Goal: Task Accomplishment & Management: Complete application form

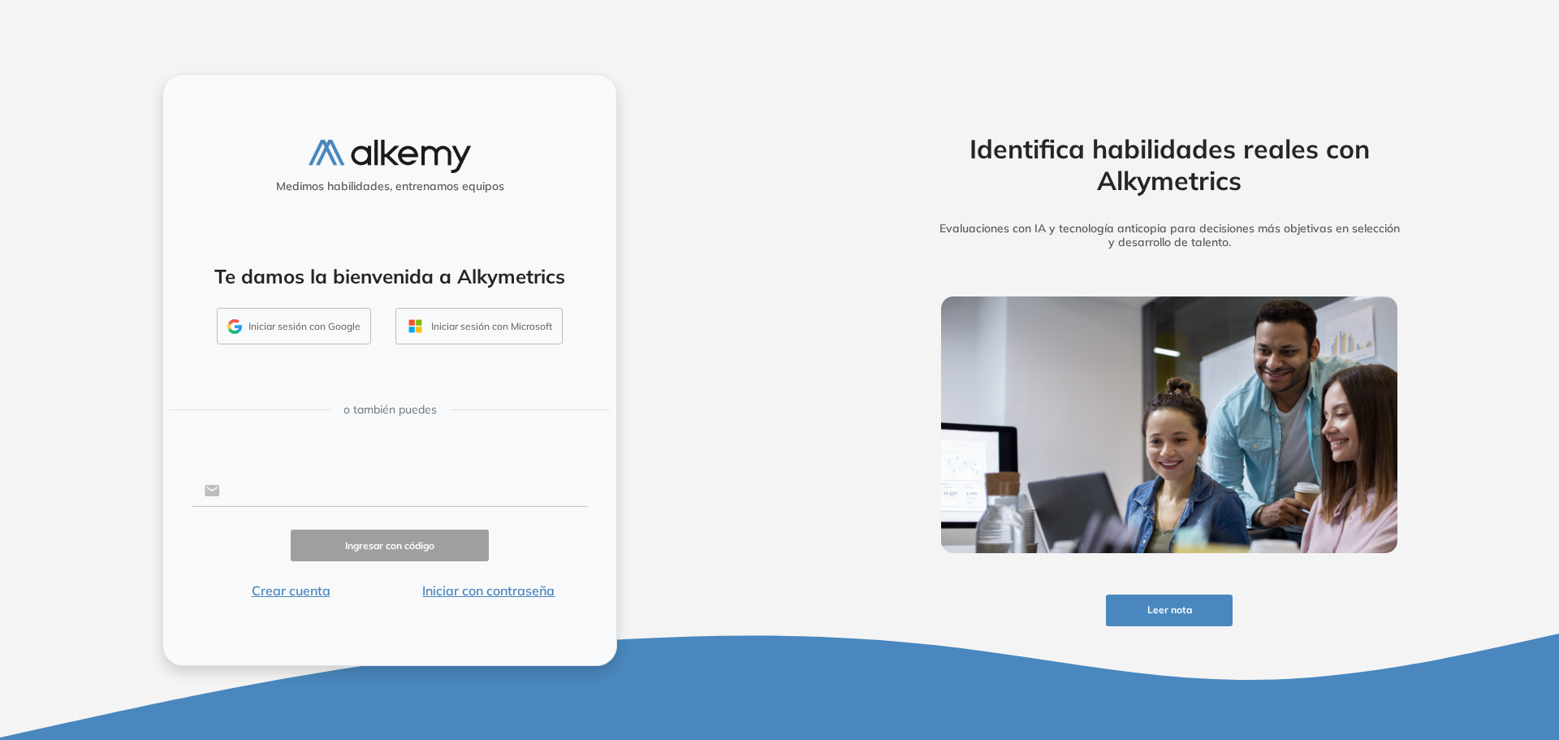
click at [310, 486] on input "text" at bounding box center [404, 490] width 368 height 31
click at [359, 633] on div "Medimos habilidades, entrenamos equipos Te damos la bienvenida a Alkymetrics In…" at bounding box center [389, 370] width 455 height 592
click at [482, 318] on button "Iniciar sesión con Microsoft" at bounding box center [478, 326] width 167 height 37
click at [482, 327] on button "Iniciar sesión con Microsoft" at bounding box center [478, 326] width 167 height 37
click at [289, 590] on button "Crear cuenta" at bounding box center [291, 590] width 198 height 19
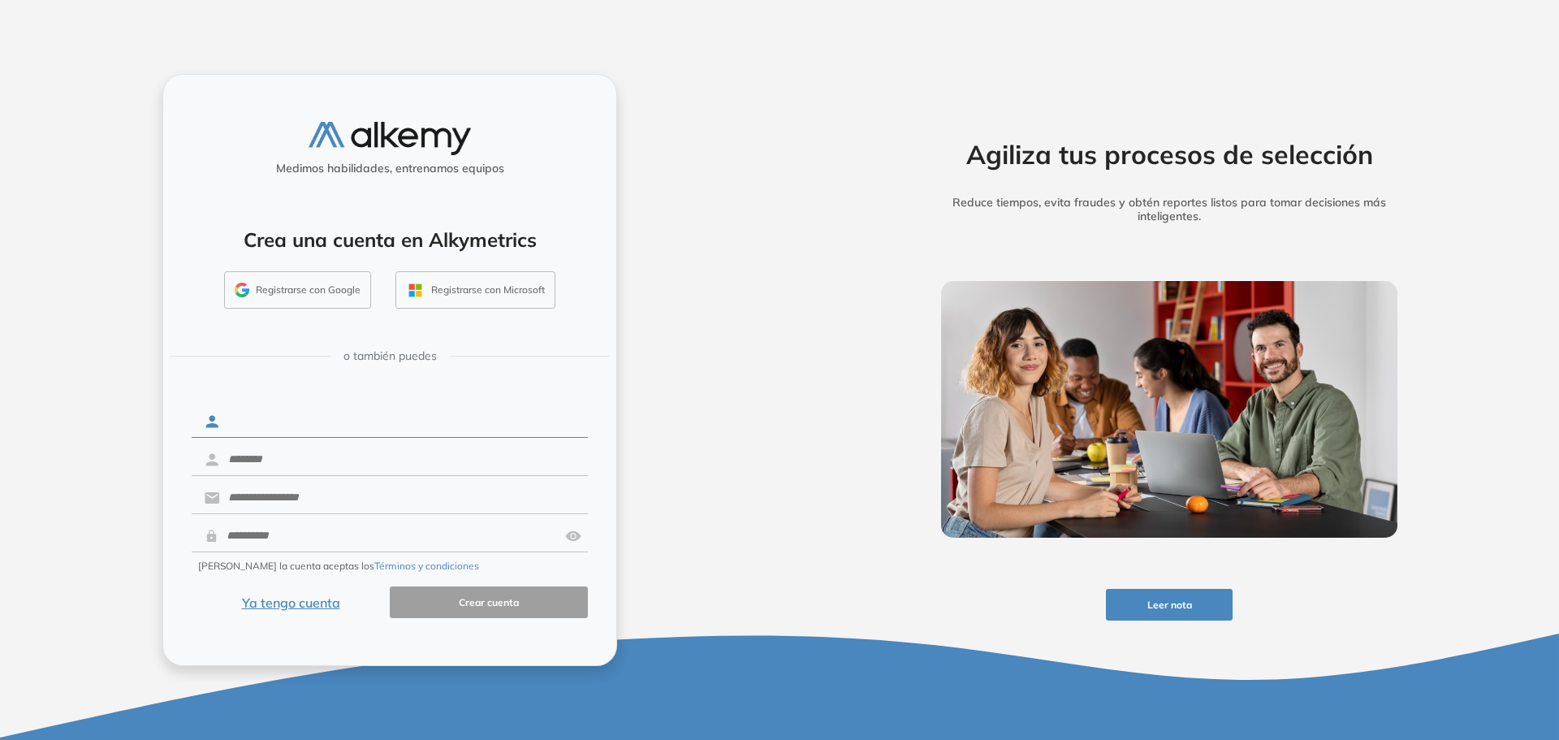
click at [279, 430] on input "text" at bounding box center [404, 421] width 368 height 31
type input "*******"
type input "*********"
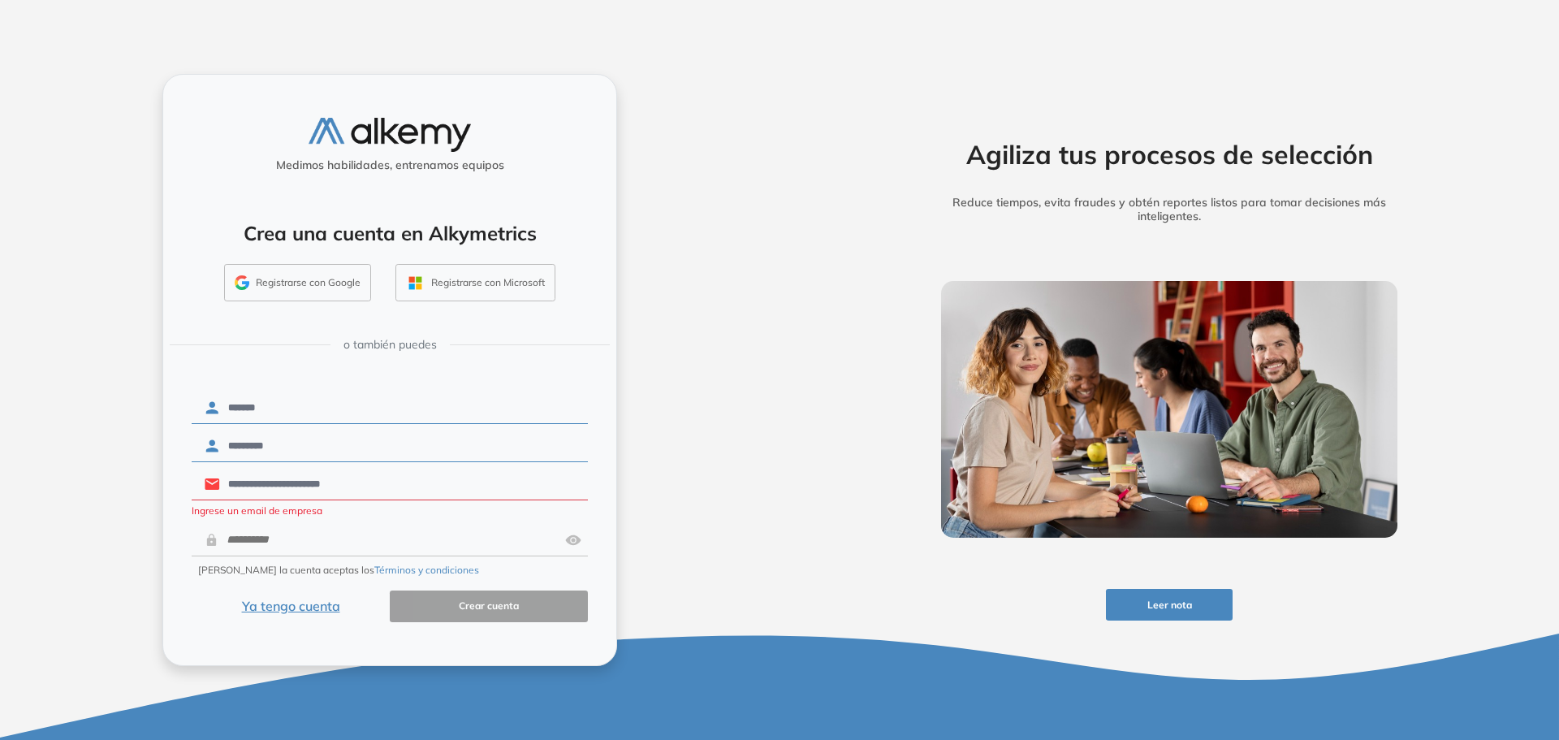
click at [350, 479] on input "**********" at bounding box center [404, 484] width 368 height 31
click at [353, 483] on input "**********" at bounding box center [404, 484] width 368 height 31
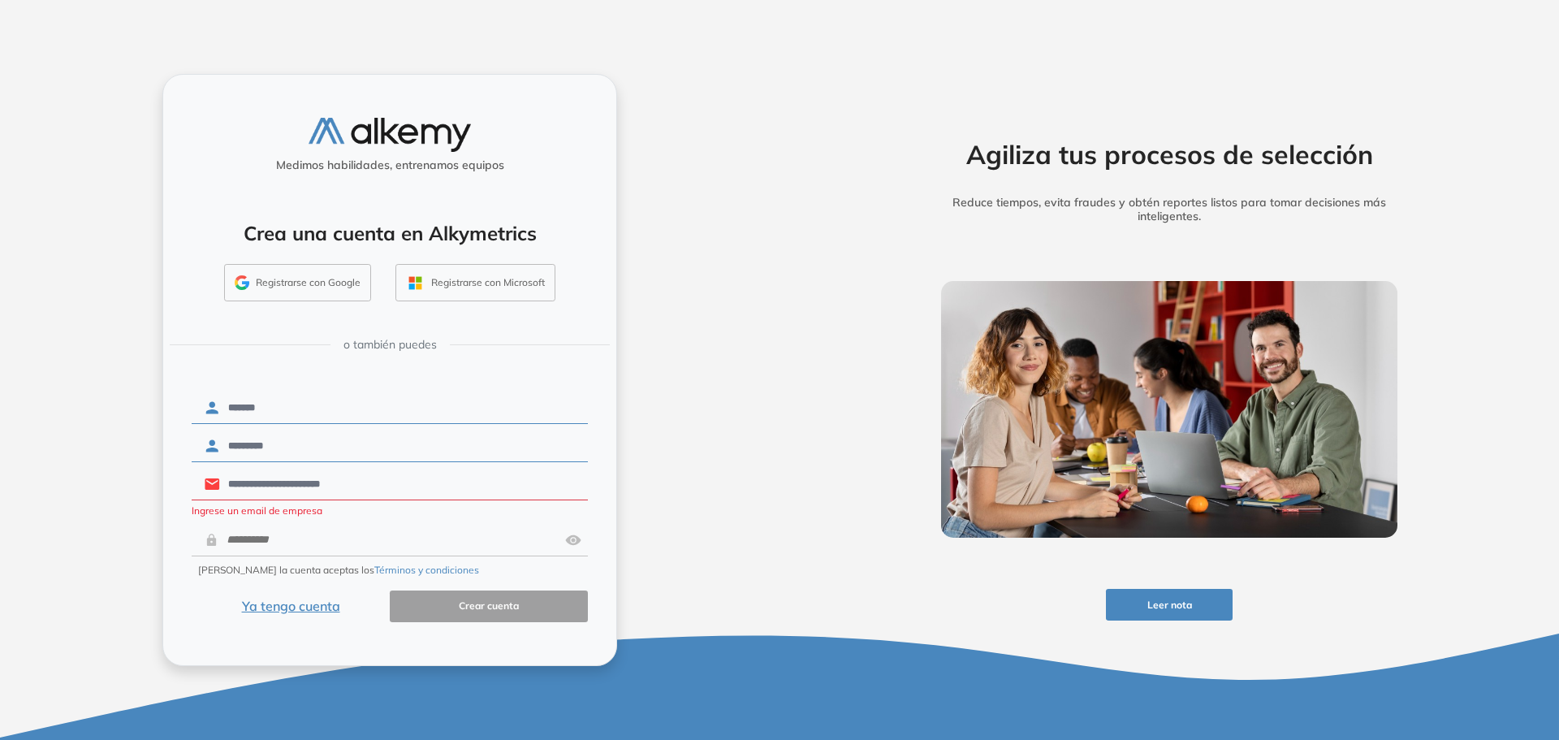
type input "*"
type input "**********"
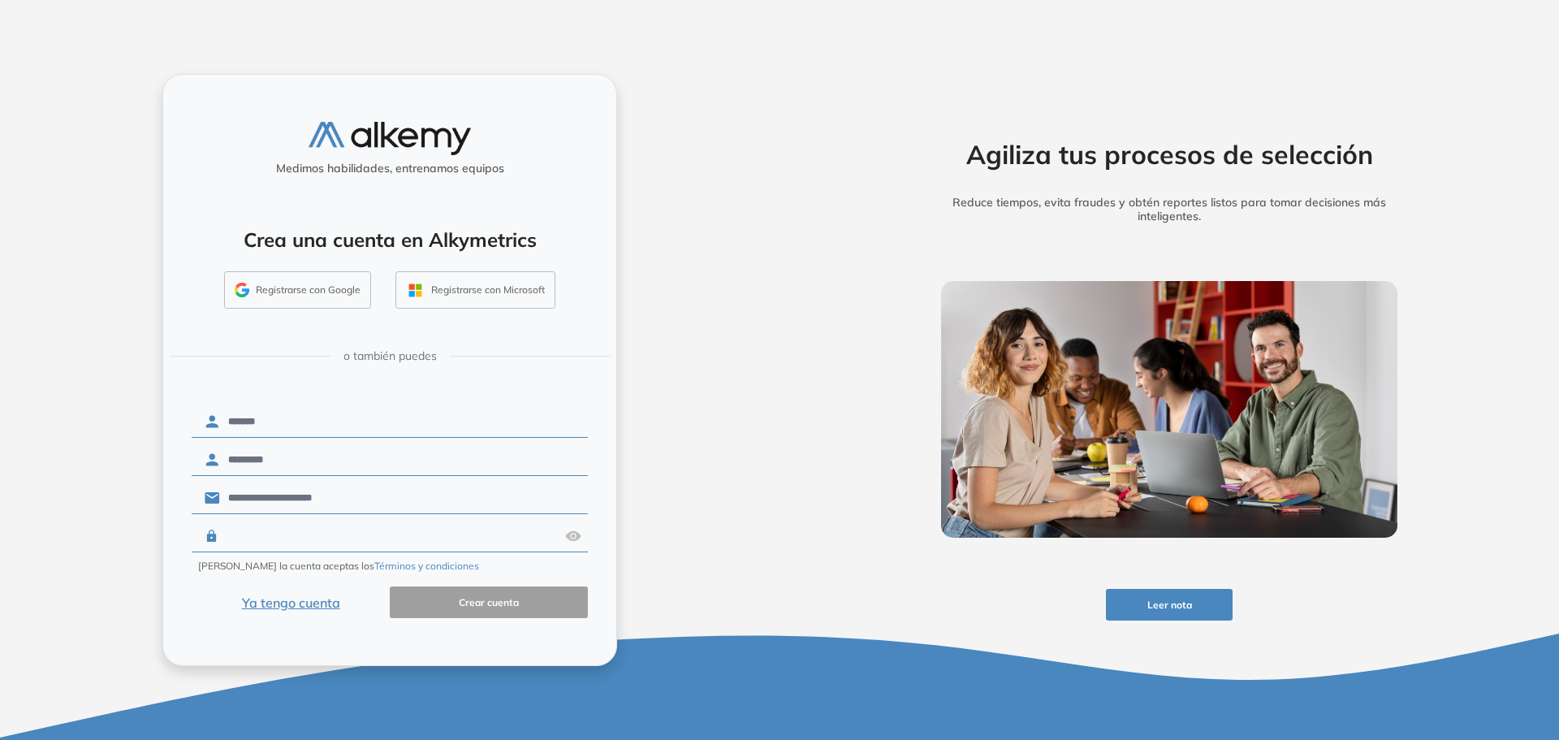
click at [306, 550] on input "text" at bounding box center [388, 535] width 340 height 31
type input "**********"
click at [459, 610] on button "Crear cuenta" at bounding box center [489, 602] width 198 height 32
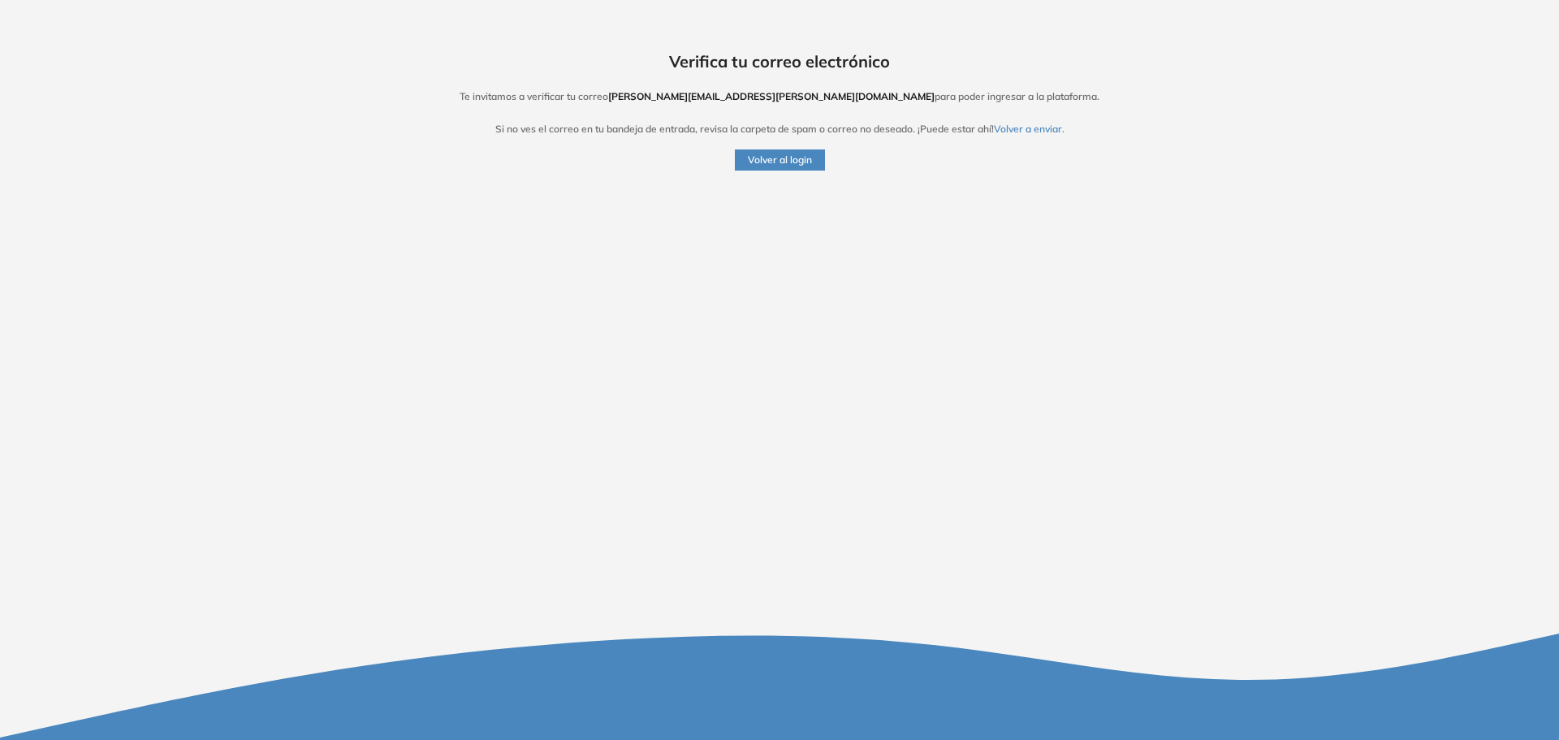
drag, startPoint x: 798, startPoint y: 156, endPoint x: 450, endPoint y: 355, distance: 401.2
click at [798, 156] on button "Volver al login" at bounding box center [780, 159] width 90 height 21
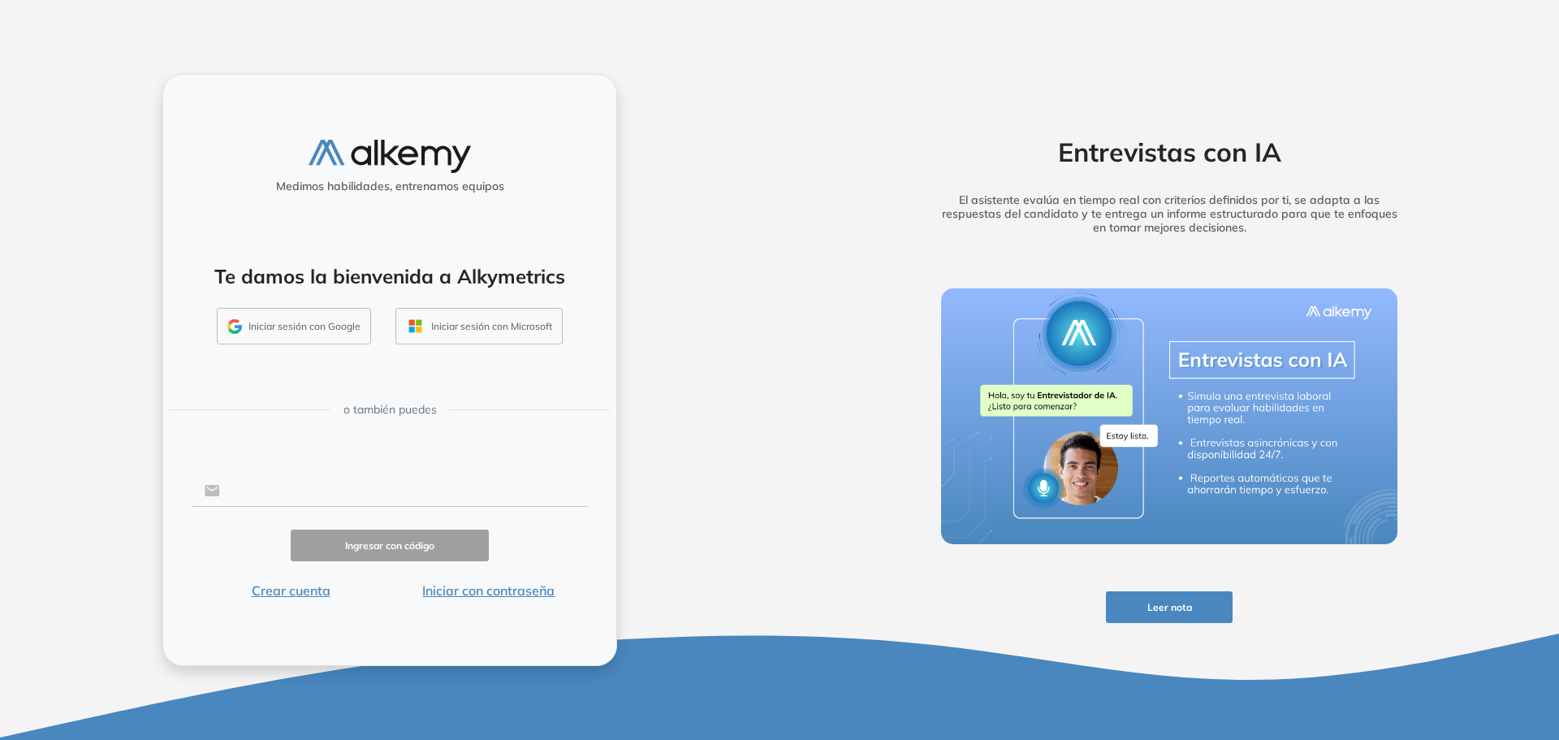
click at [366, 481] on input "text" at bounding box center [404, 490] width 368 height 31
click at [588, 555] on div "Medimos habilidades, entrenamos equipos Te damos la bienvenida a Alkymetrics In…" at bounding box center [389, 370] width 455 height 592
click at [516, 581] on button "Iniciar con contraseña" at bounding box center [489, 590] width 198 height 19
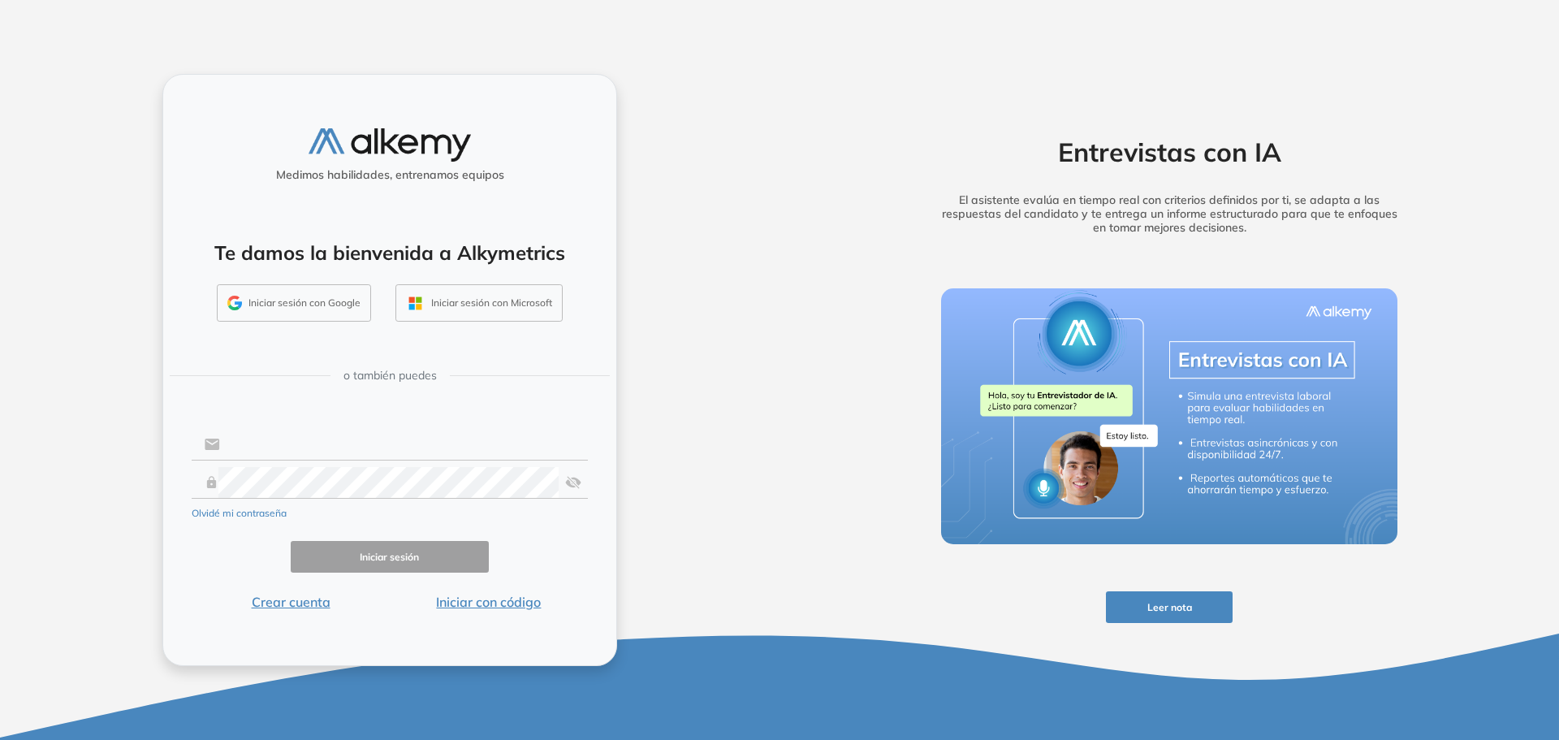
click at [263, 434] on input "text" at bounding box center [404, 444] width 368 height 31
type input "**********"
click at [351, 550] on button "Iniciar sesión" at bounding box center [390, 557] width 198 height 32
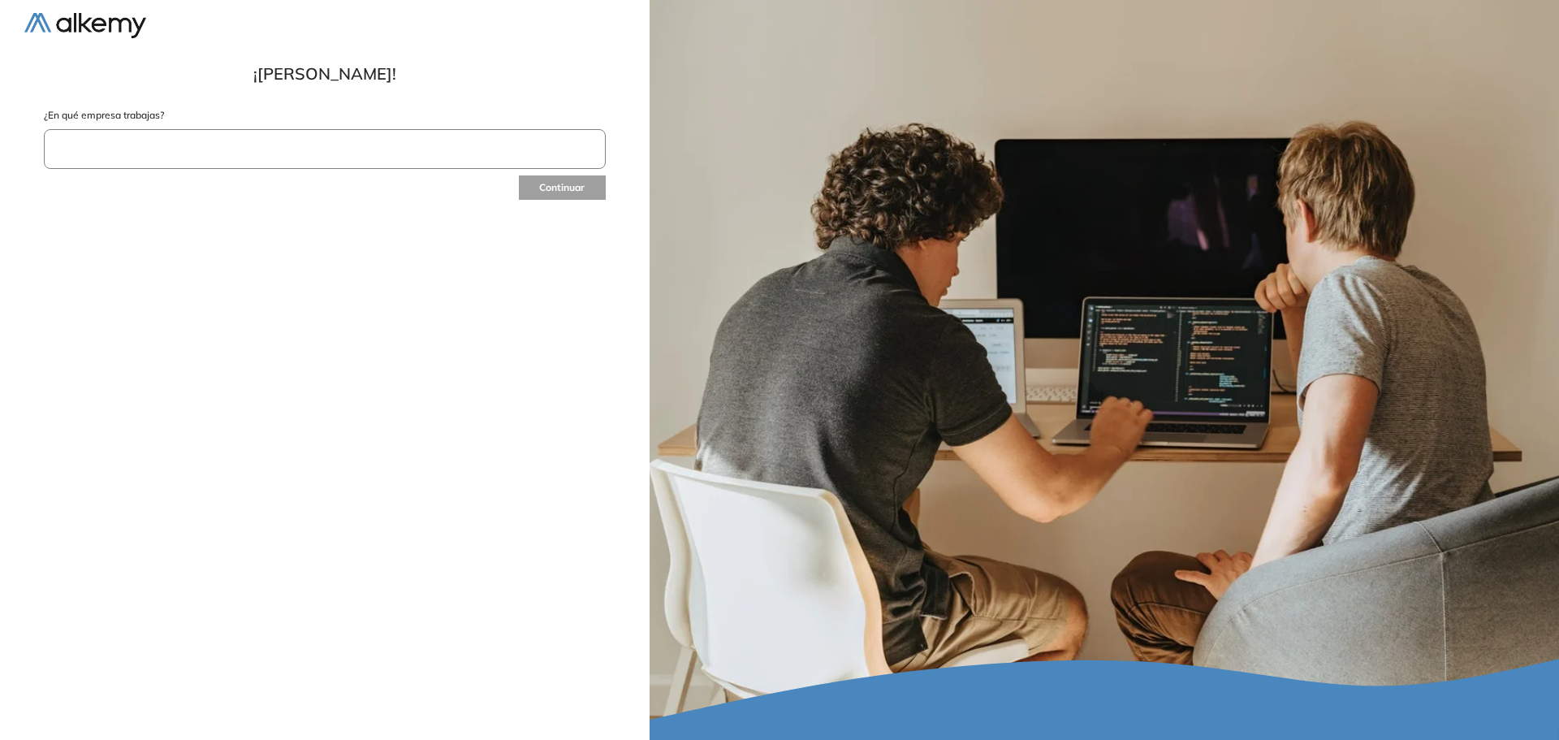
click at [427, 149] on input "text" at bounding box center [325, 149] width 562 height 40
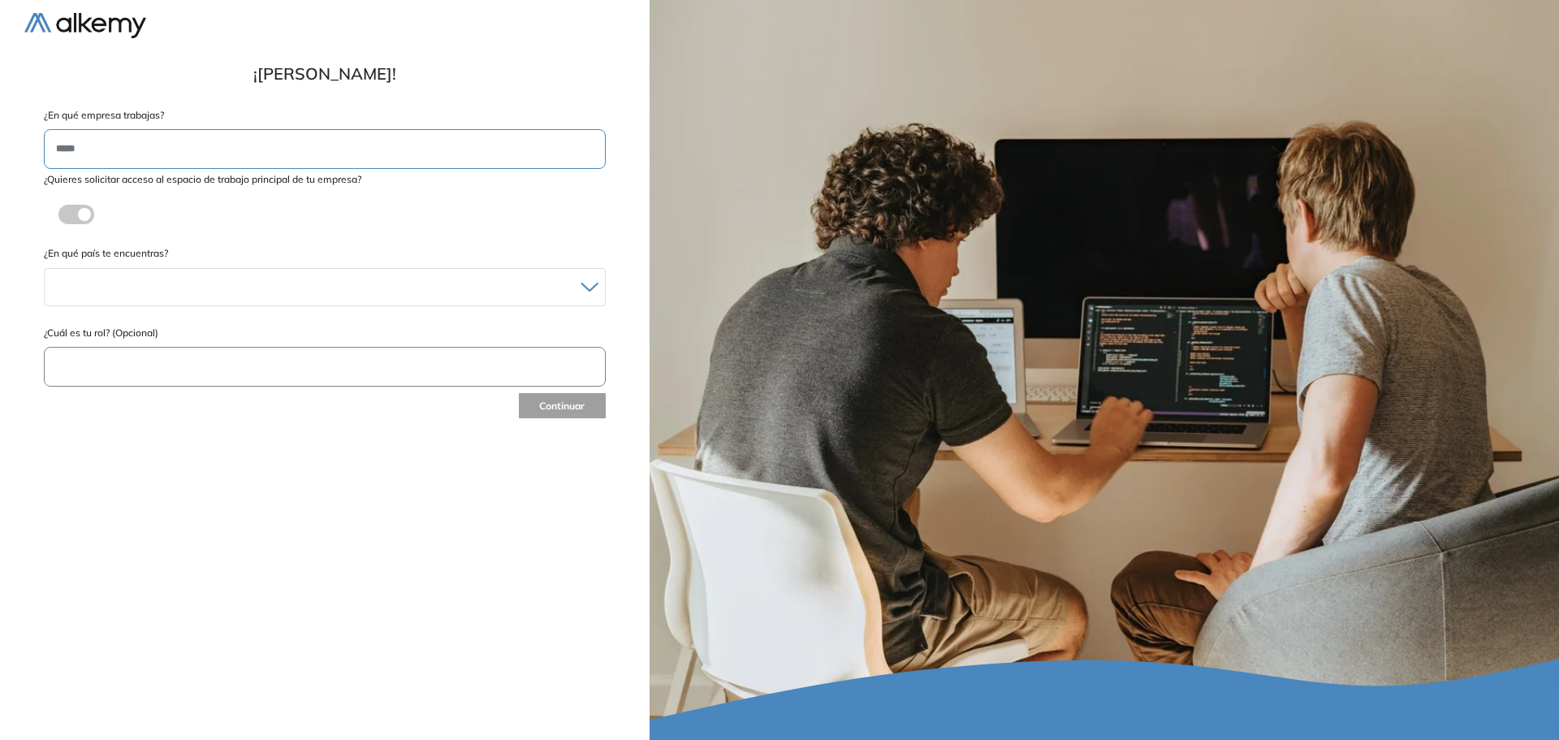
click at [379, 239] on form "**********" at bounding box center [324, 264] width 601 height 313
click at [80, 212] on label at bounding box center [76, 214] width 36 height 19
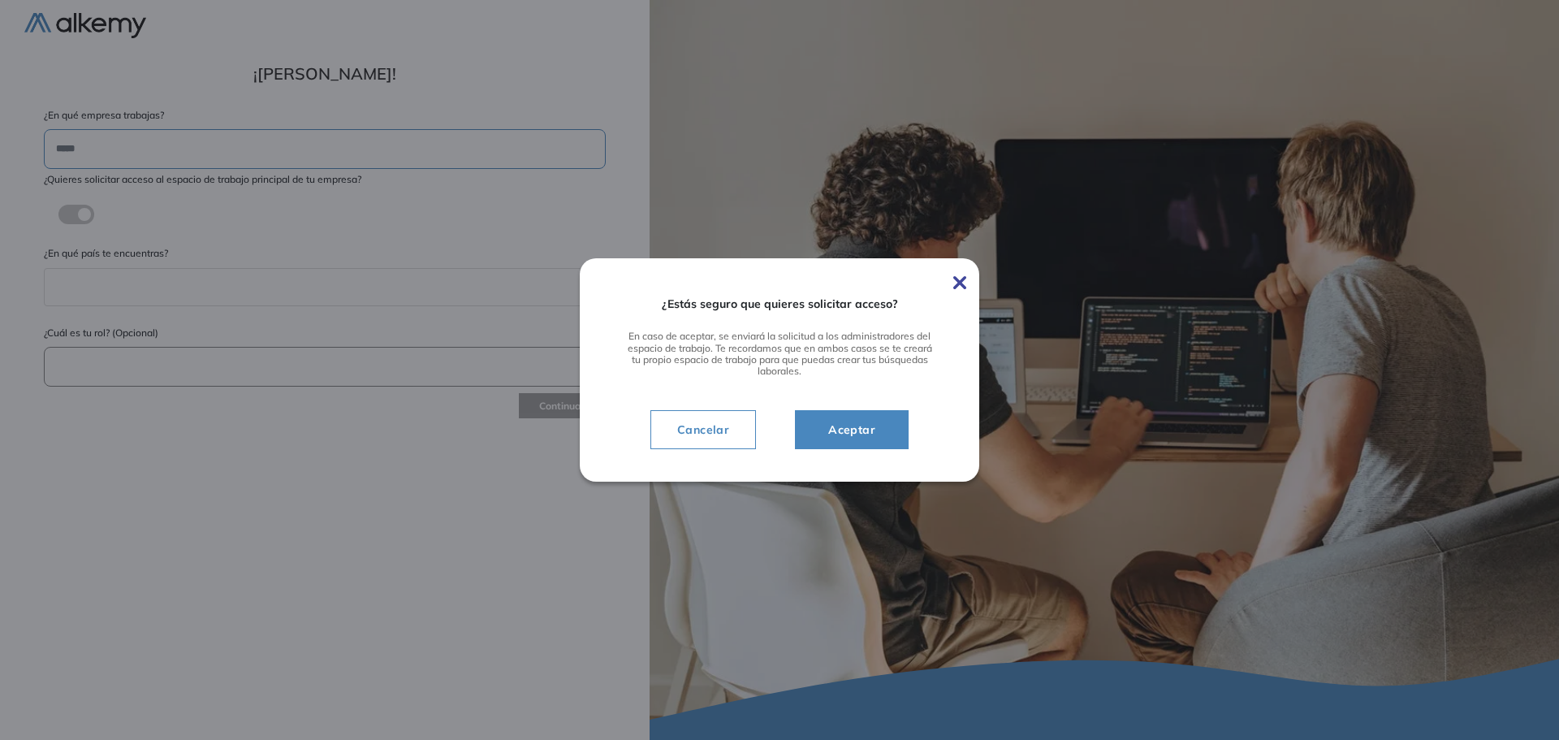
click at [840, 436] on span "Aceptar" at bounding box center [851, 429] width 73 height 19
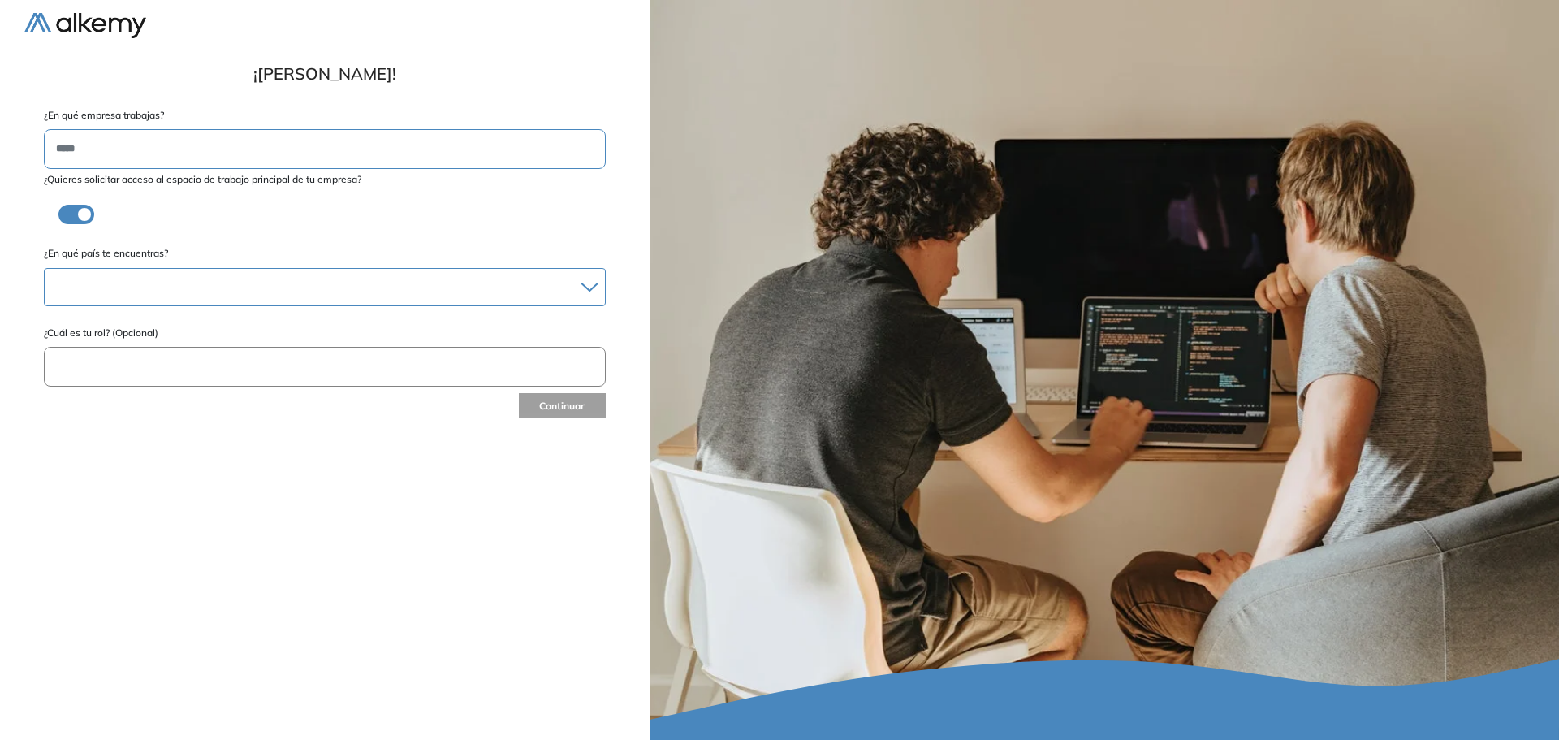
click at [235, 296] on div at bounding box center [325, 287] width 560 height 24
click at [114, 366] on li "Colombia" at bounding box center [325, 369] width 546 height 16
click at [213, 377] on input "text" at bounding box center [325, 369] width 562 height 40
type input "**********"
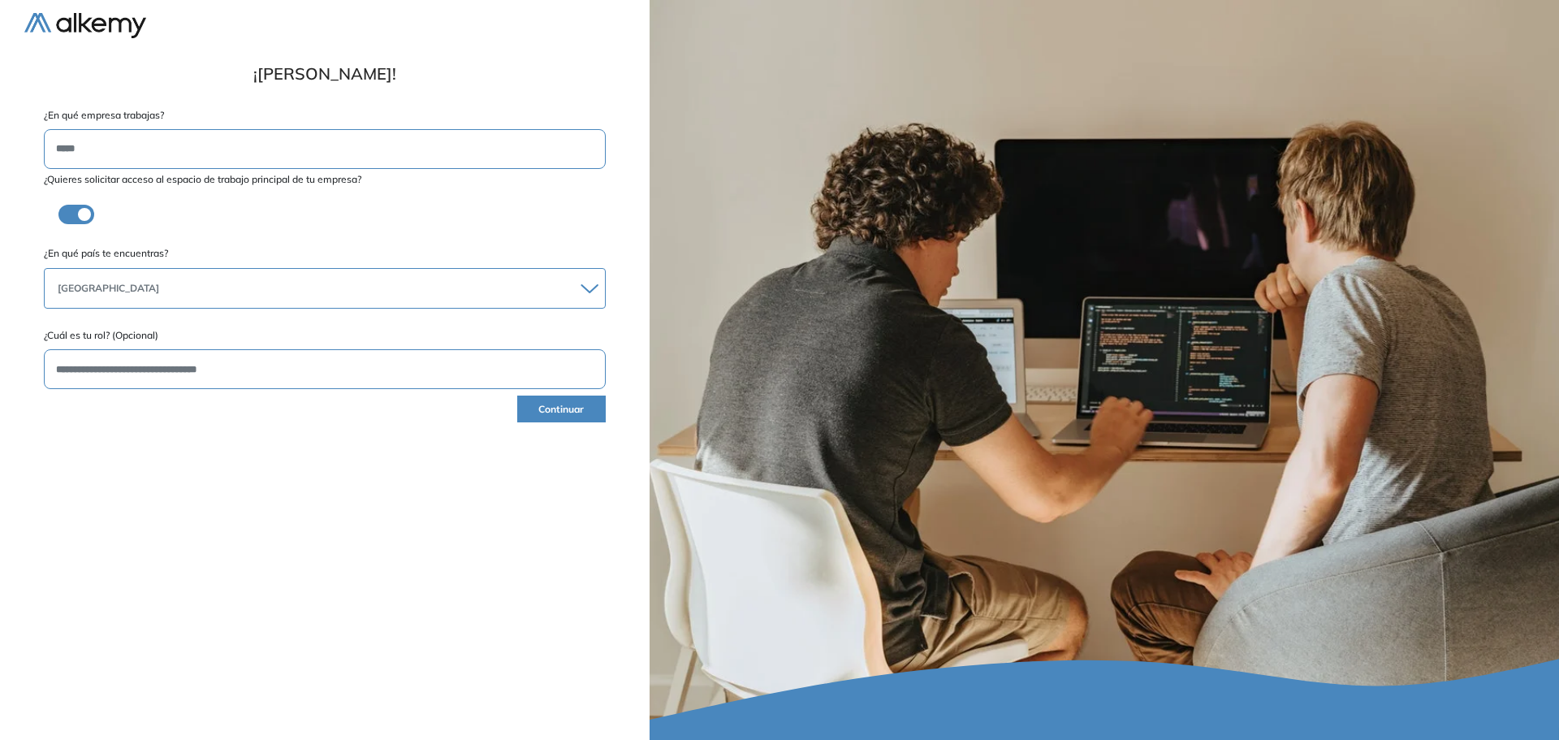
click at [577, 412] on button "Continuar" at bounding box center [561, 408] width 89 height 27
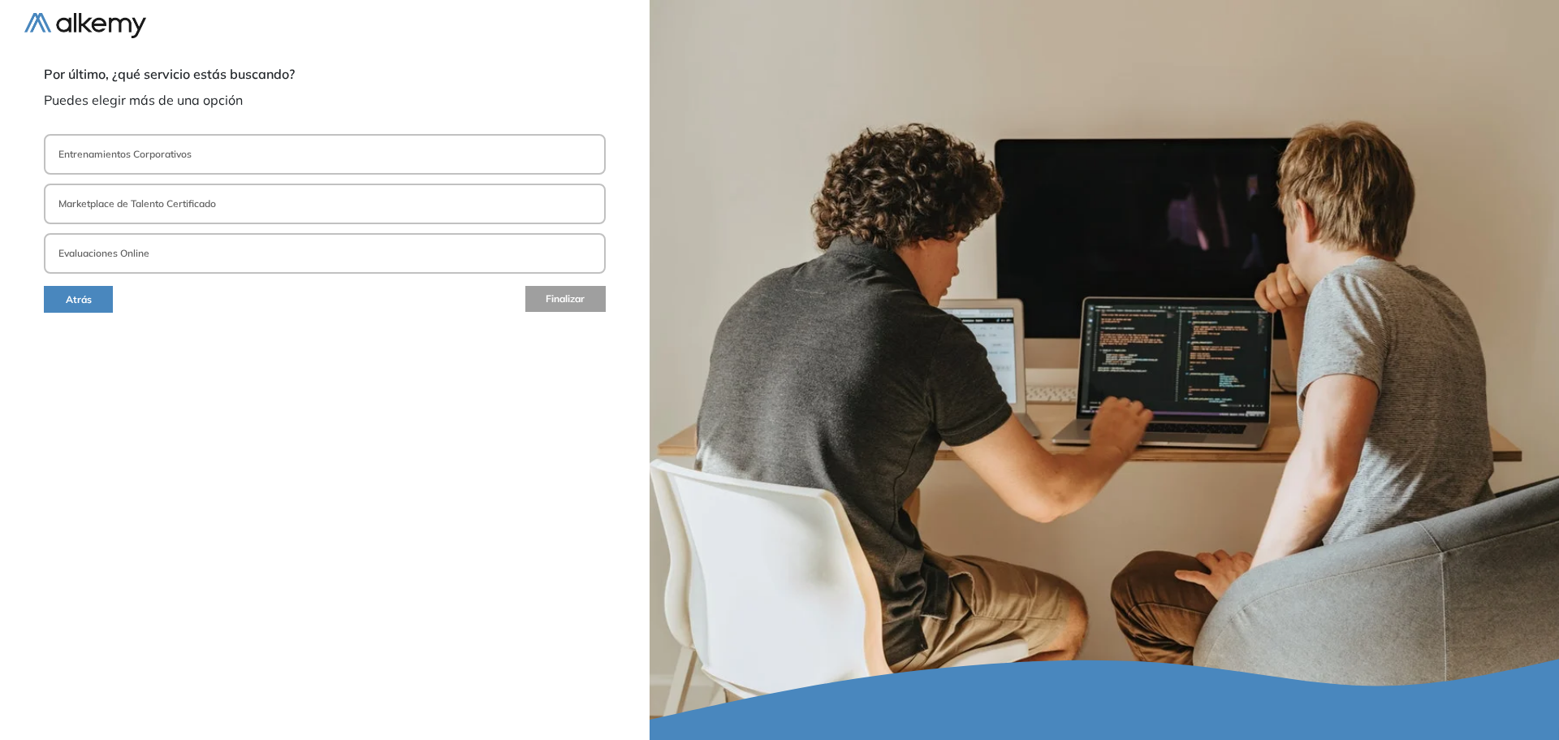
click at [136, 250] on p "Evaluaciones Online" at bounding box center [103, 253] width 91 height 15
click at [568, 305] on span "Finalizar" at bounding box center [564, 299] width 39 height 15
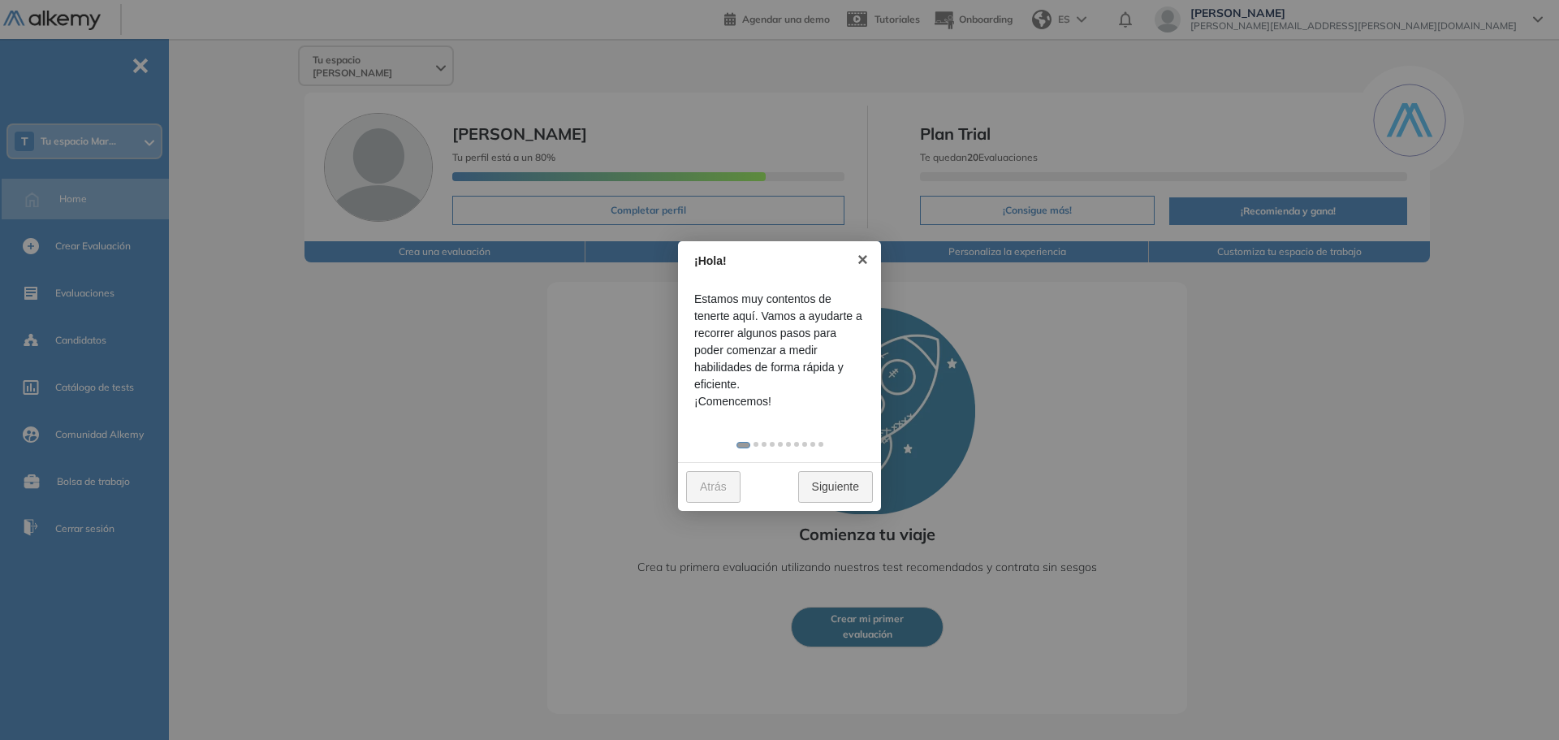
click at [826, 488] on link "Siguiente" at bounding box center [835, 487] width 75 height 32
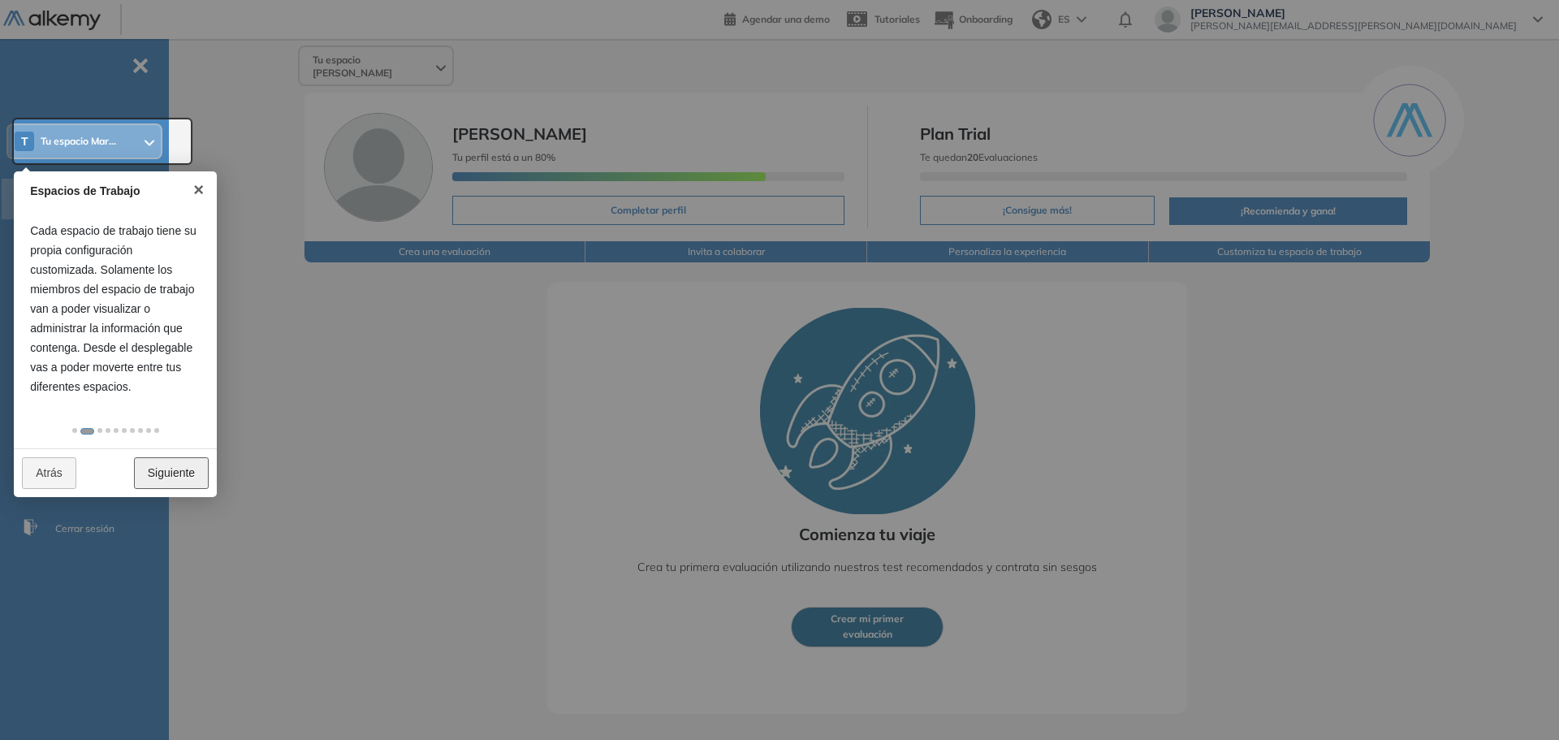
click at [158, 489] on link "Siguiente" at bounding box center [171, 473] width 75 height 32
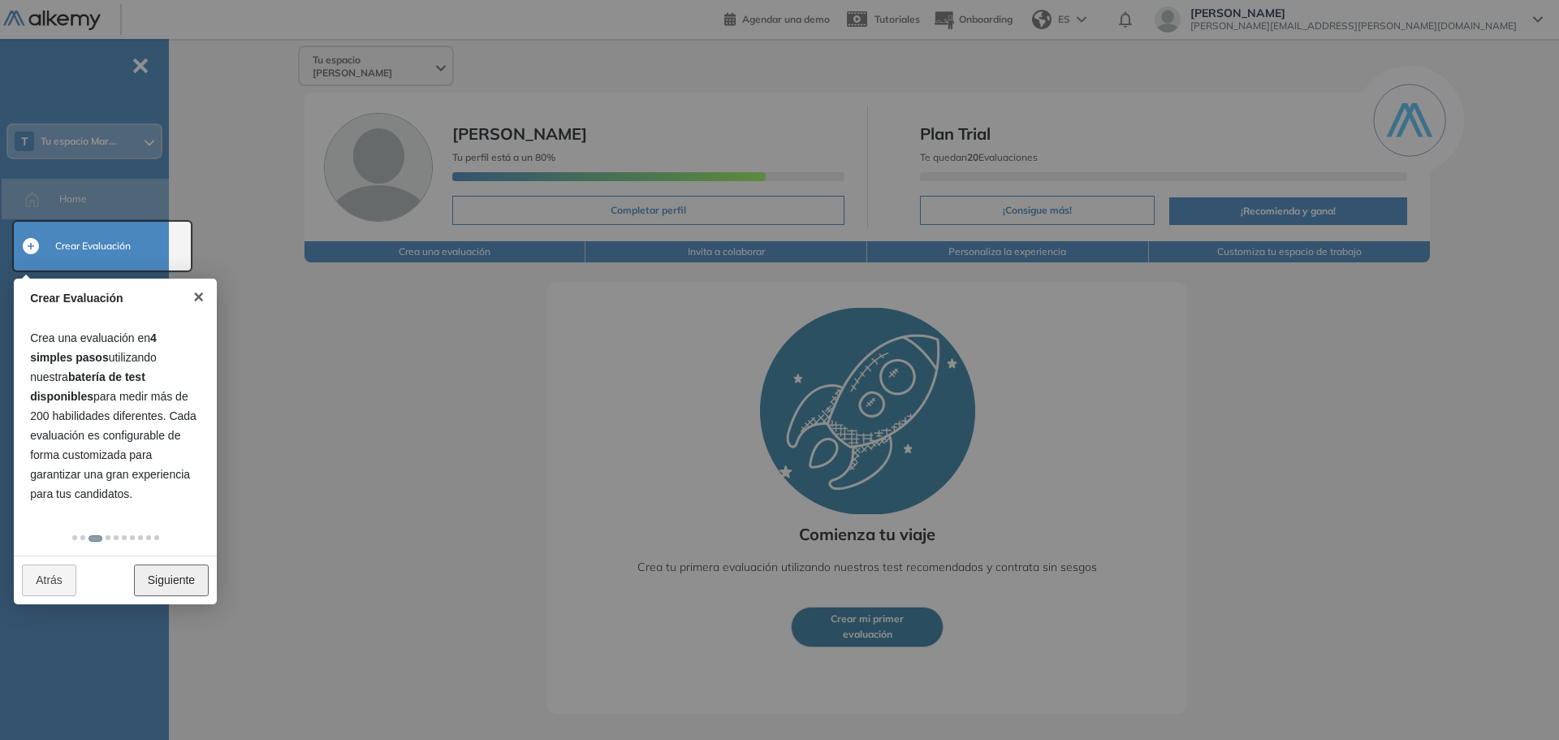
click at [169, 587] on link "Siguiente" at bounding box center [171, 580] width 75 height 32
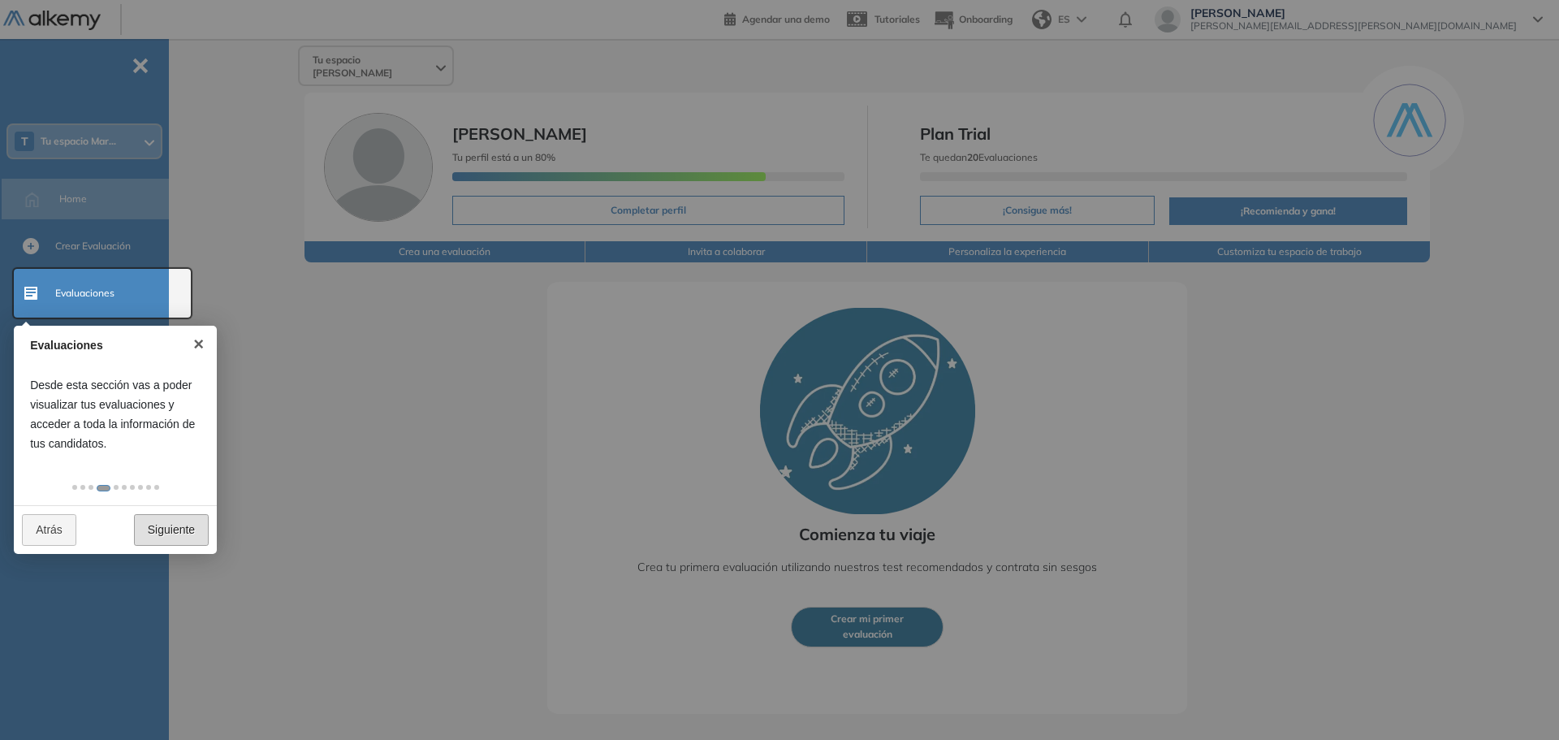
click at [169, 587] on div at bounding box center [779, 370] width 1559 height 740
click at [178, 546] on link "Siguiente" at bounding box center [171, 530] width 75 height 32
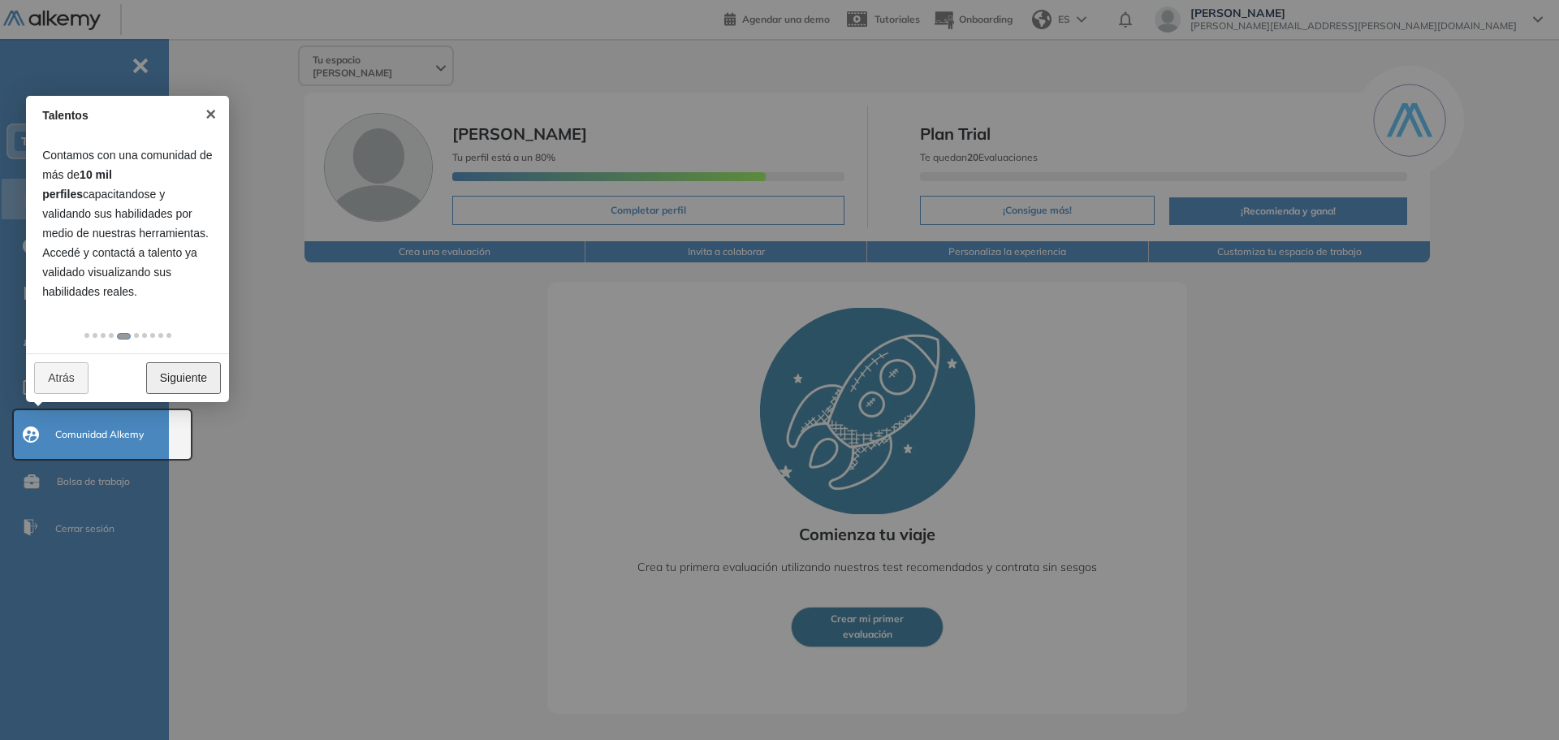
click at [197, 382] on link "Siguiente" at bounding box center [183, 378] width 75 height 32
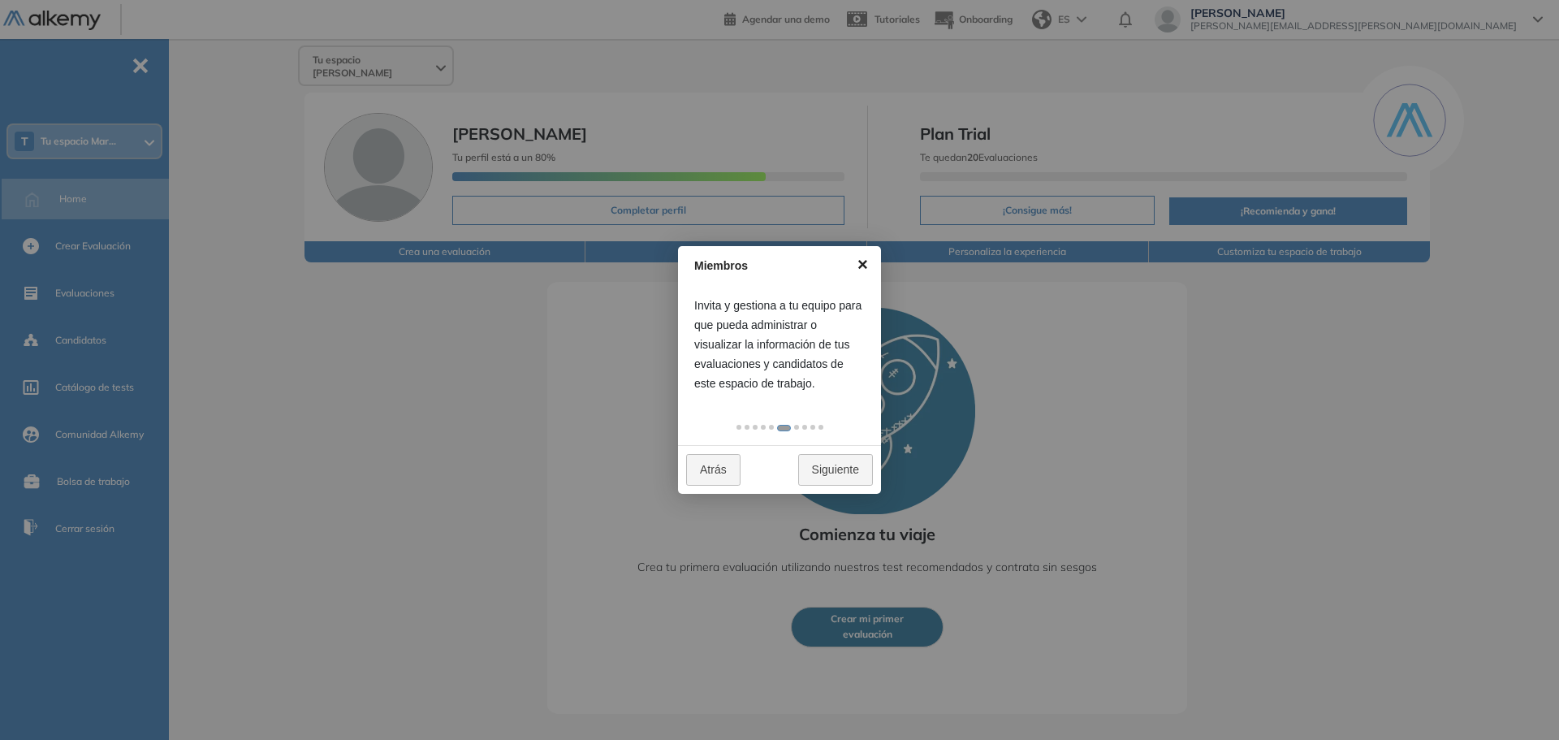
click at [865, 261] on link "×" at bounding box center [862, 264] width 37 height 37
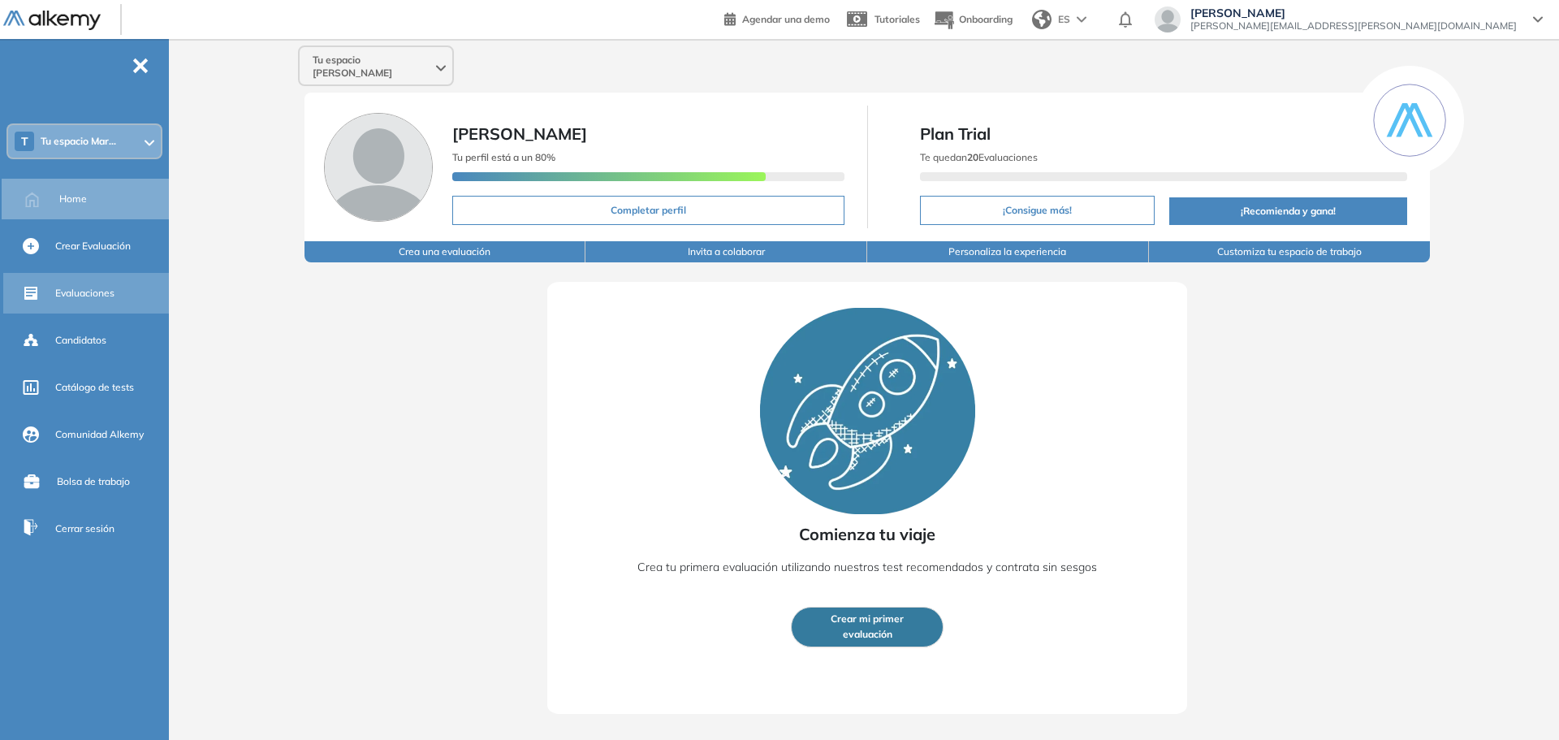
click at [99, 284] on div "Evaluaciones" at bounding box center [110, 293] width 110 height 28
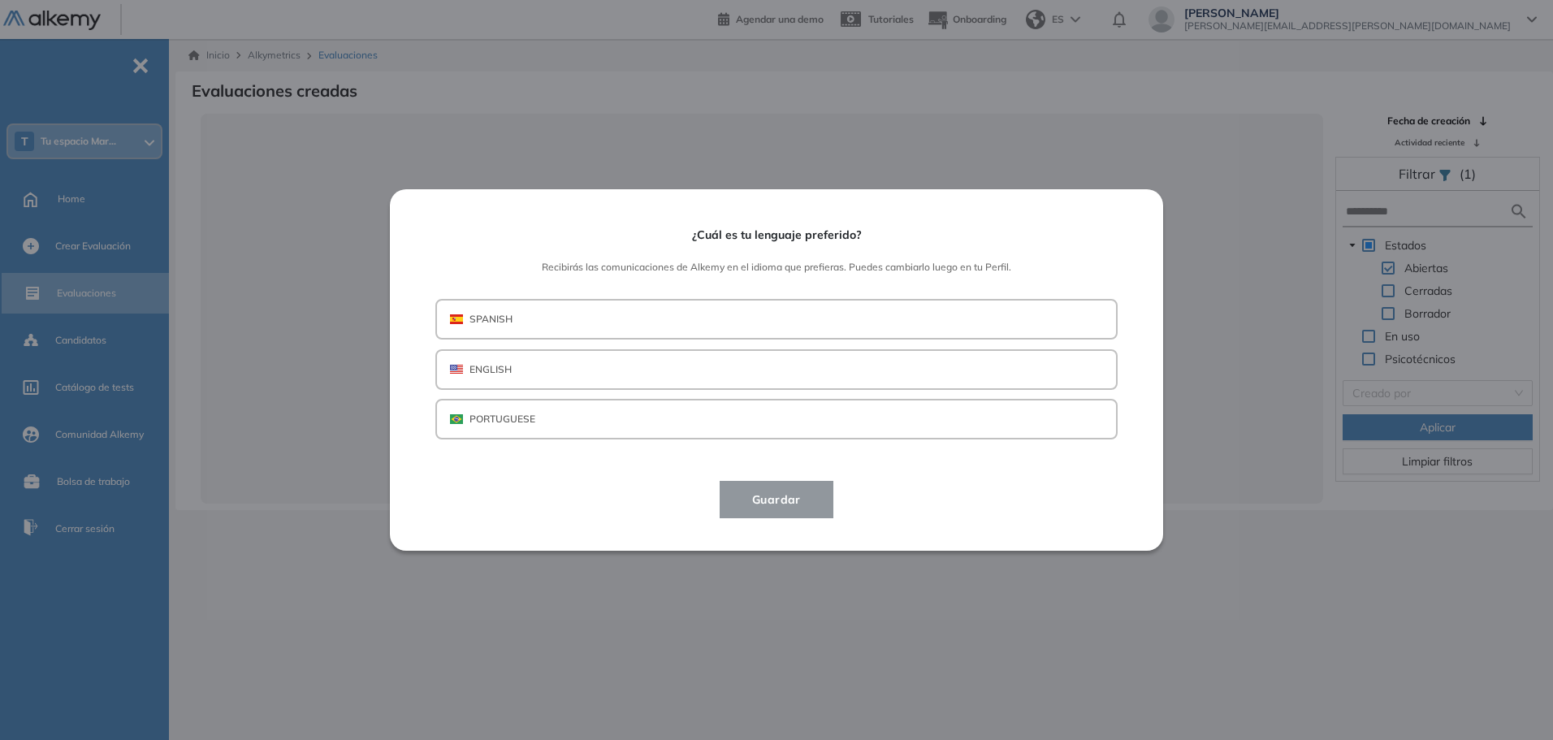
click at [681, 314] on button "SPANISH" at bounding box center [776, 319] width 682 height 41
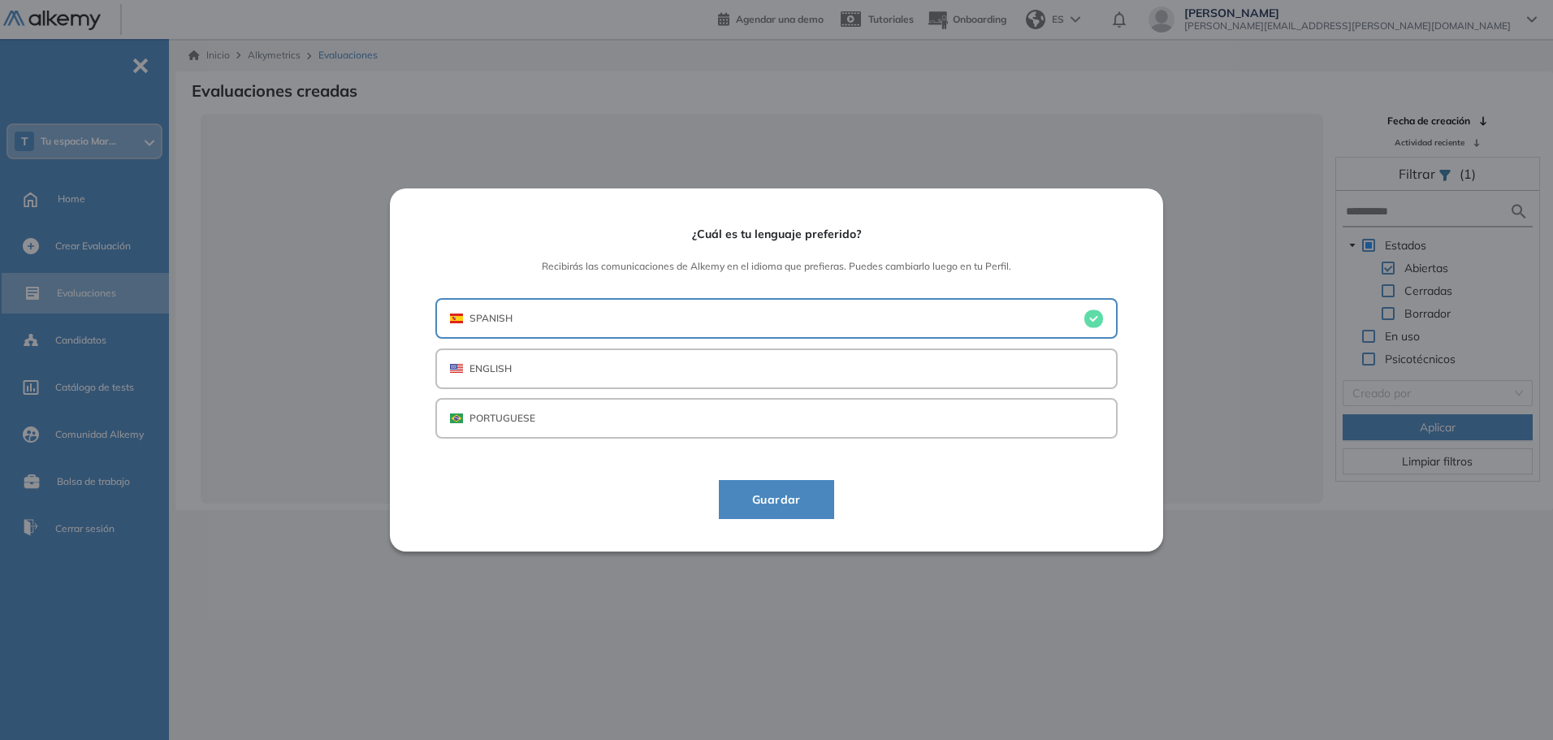
click at [814, 504] on span "Guardar" at bounding box center [776, 499] width 75 height 19
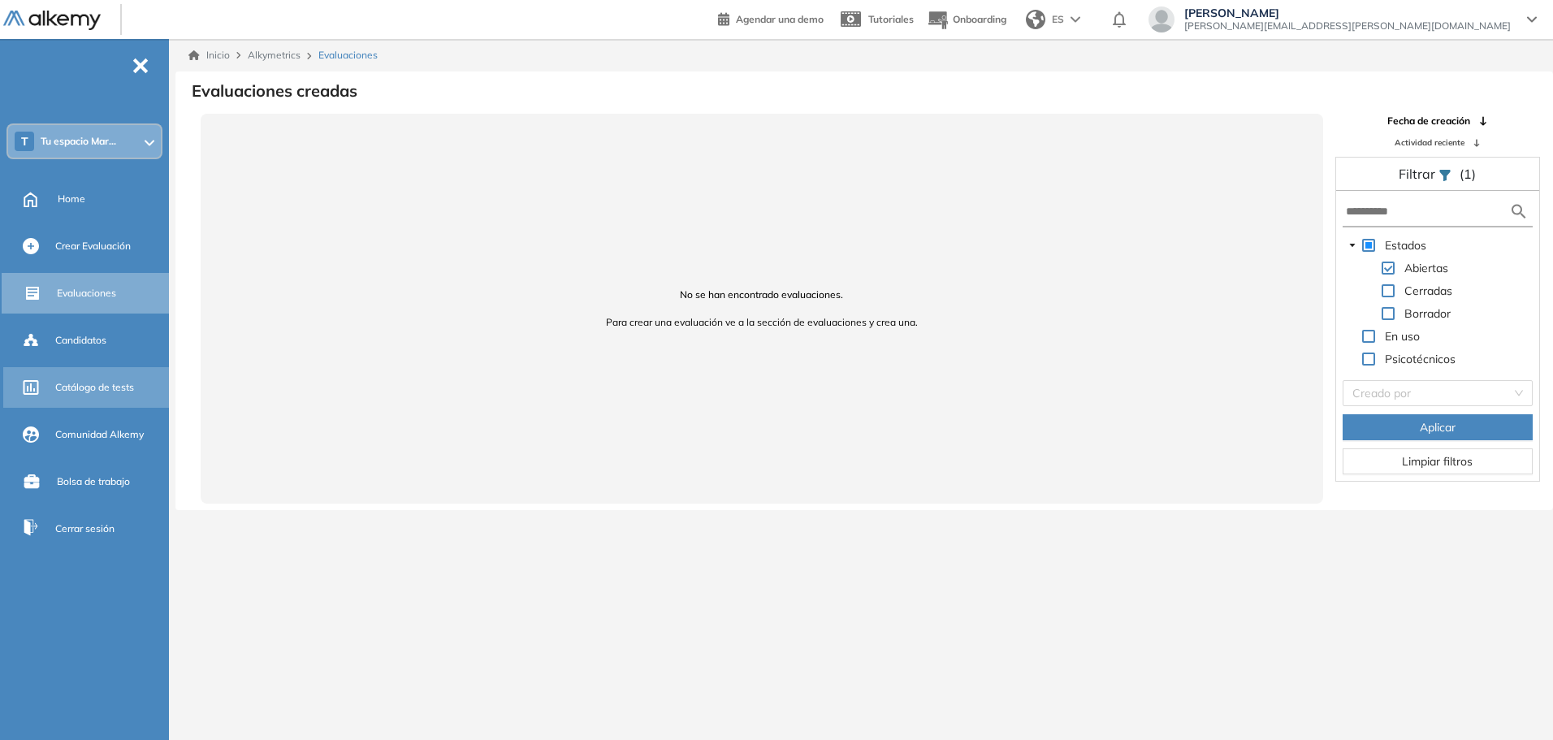
click at [93, 383] on span "Catálogo de tests" at bounding box center [94, 387] width 79 height 15
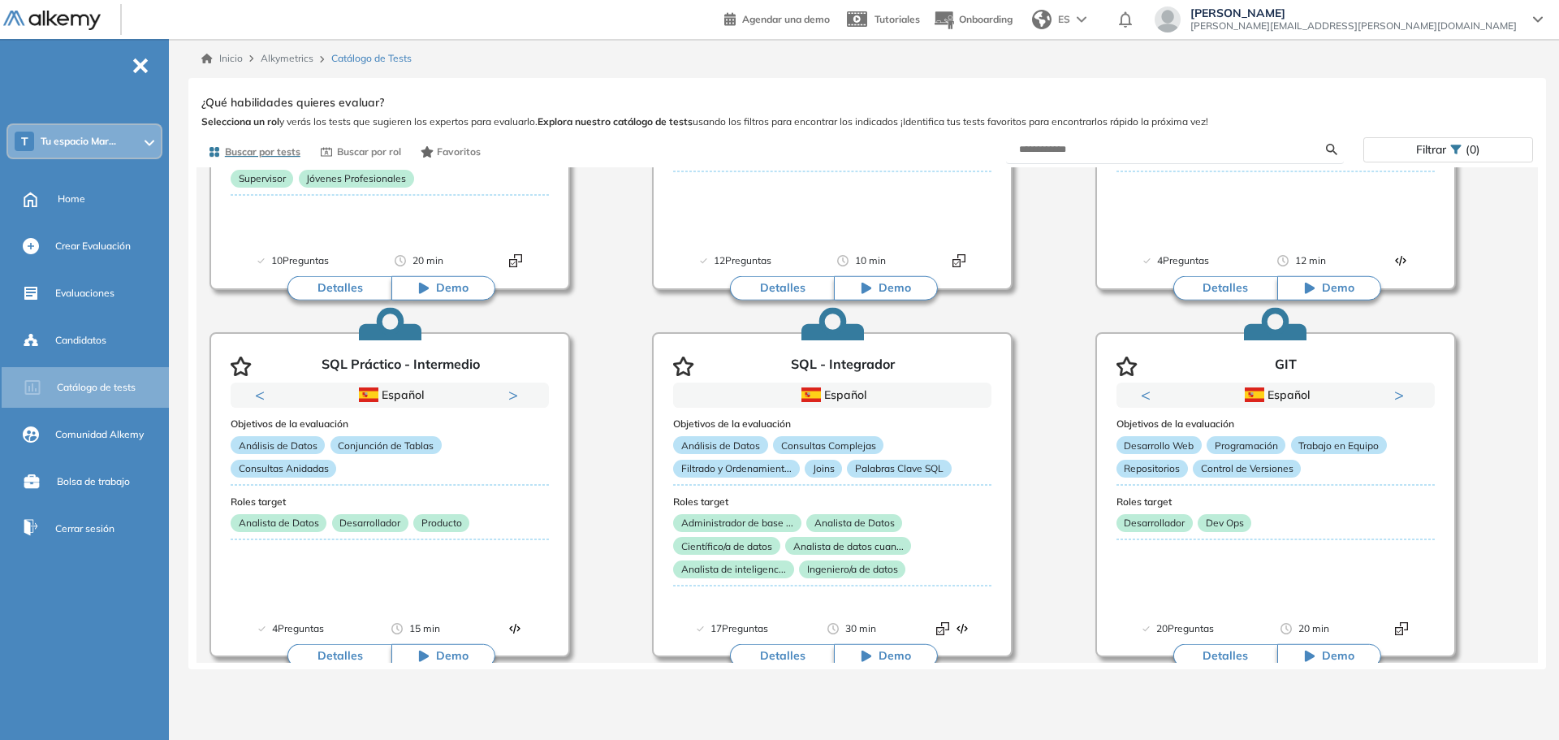
scroll to position [568, 0]
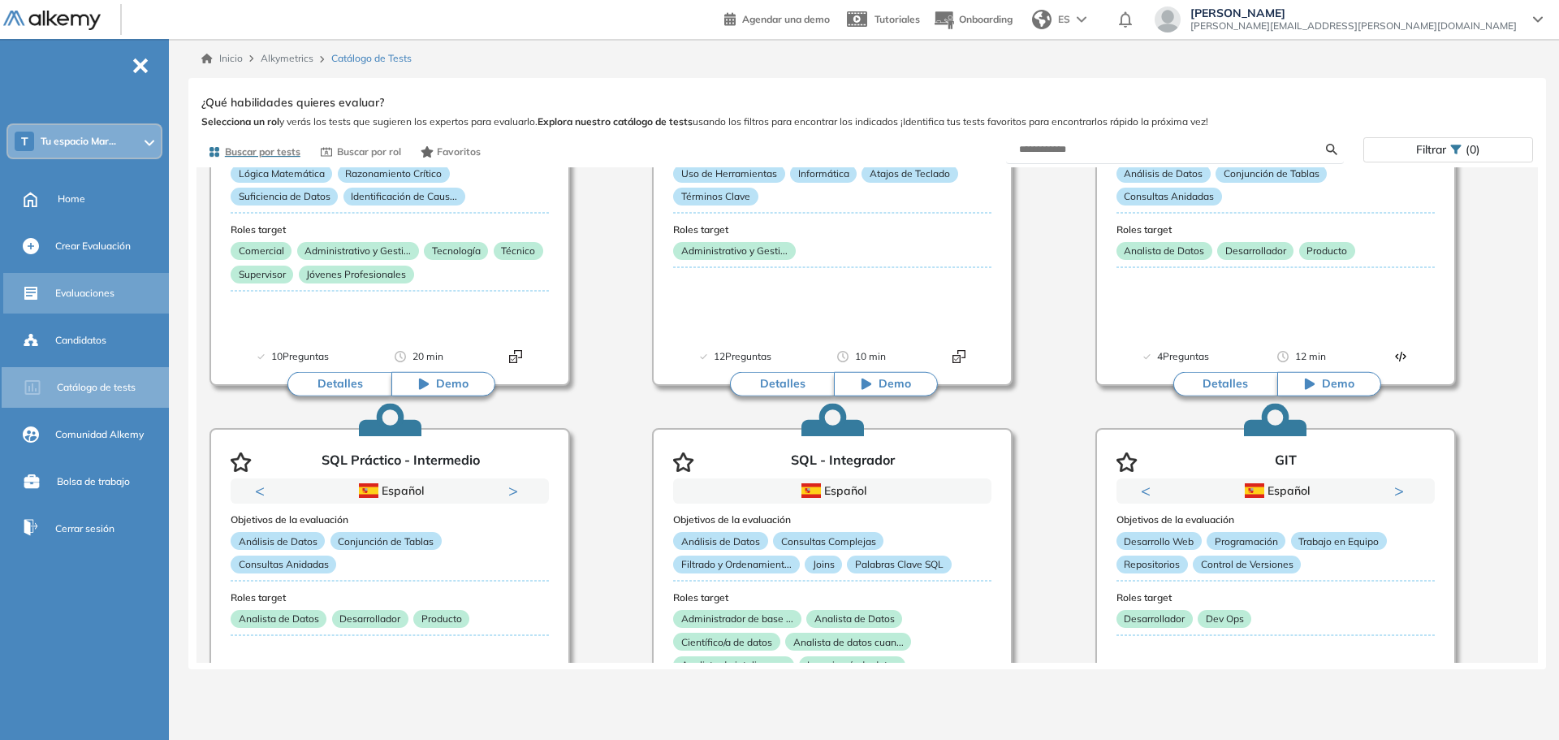
click at [92, 283] on div "Evaluaciones" at bounding box center [110, 293] width 110 height 28
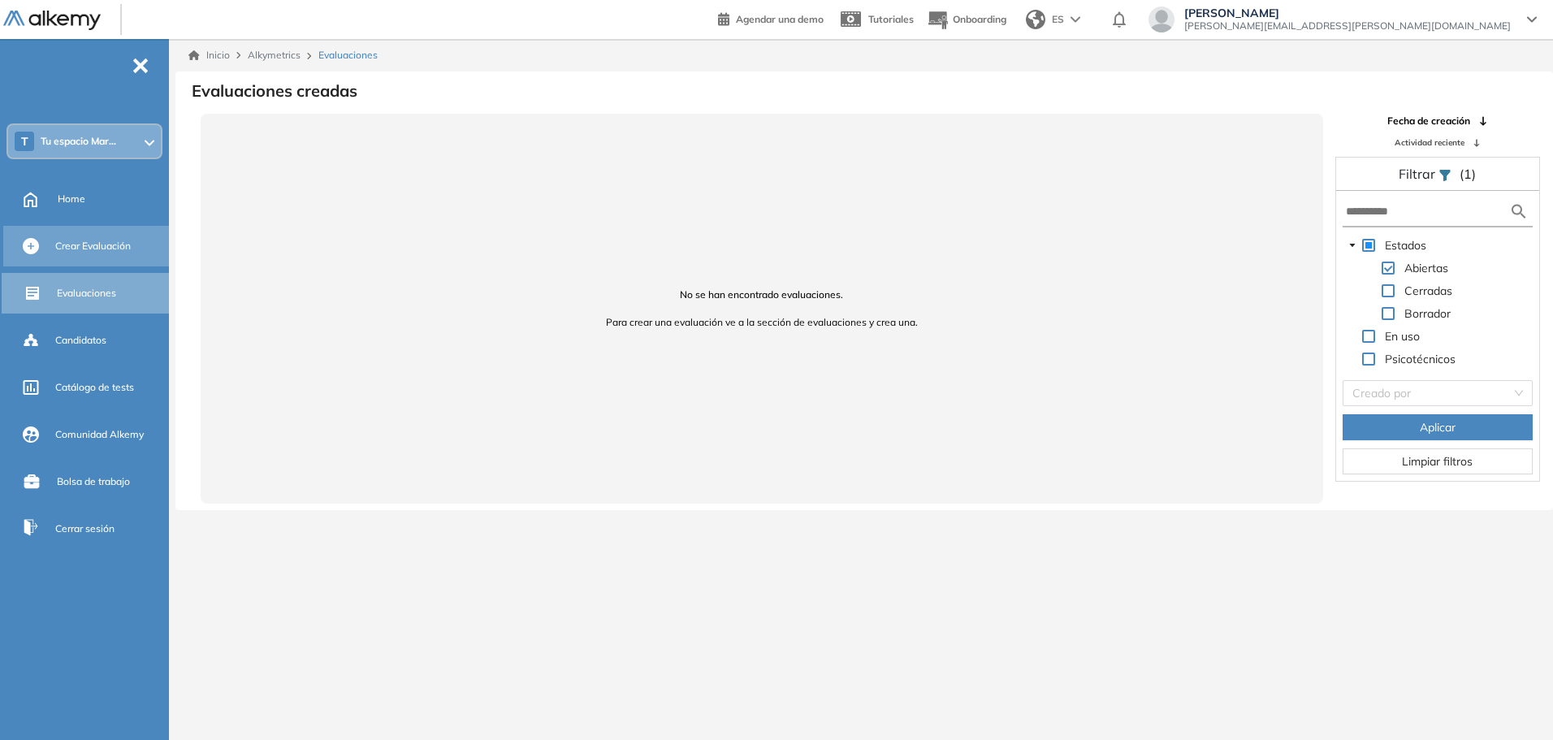
click at [106, 235] on div "Crear Evaluación" at bounding box center [110, 246] width 110 height 28
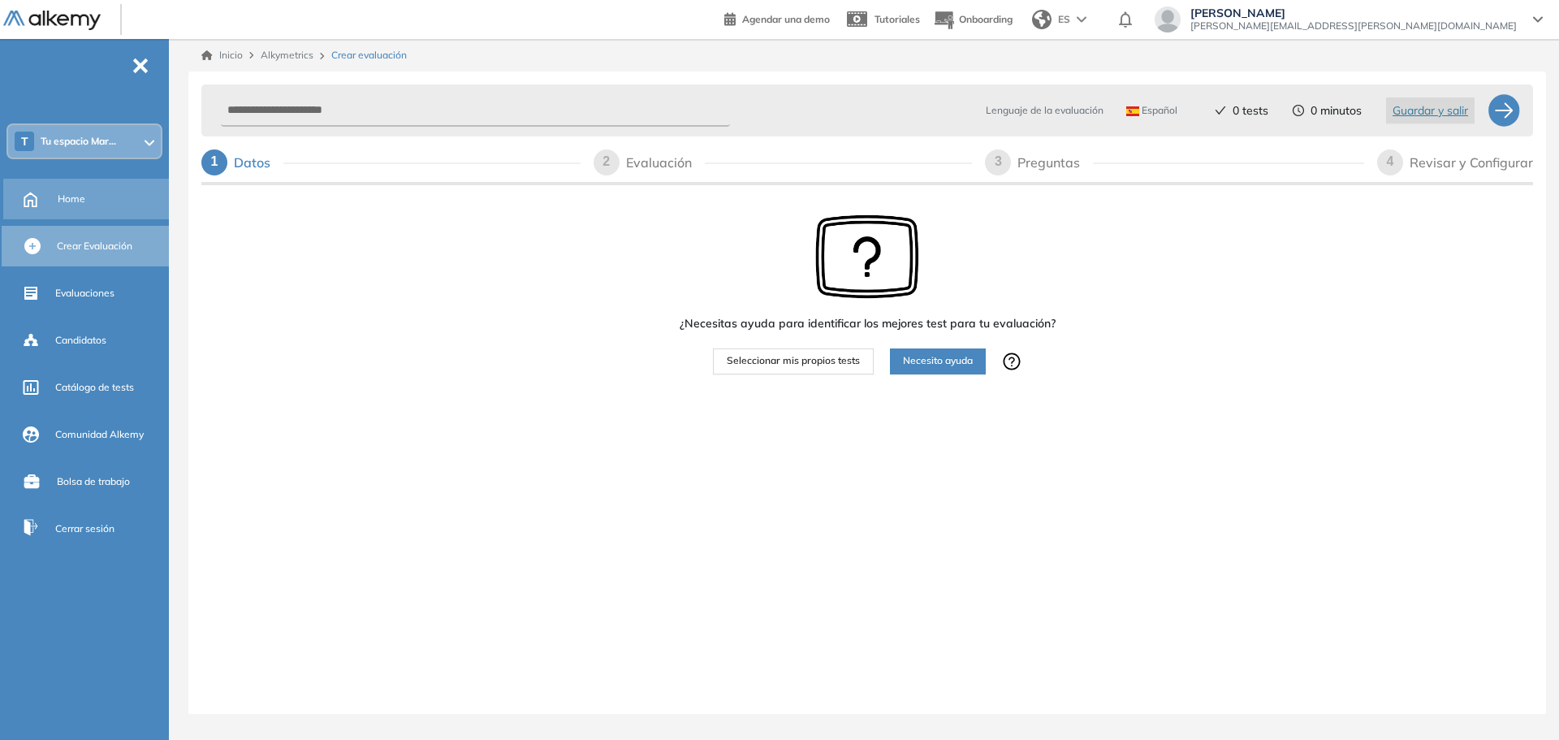
click at [50, 197] on div "Home" at bounding box center [87, 199] width 169 height 41
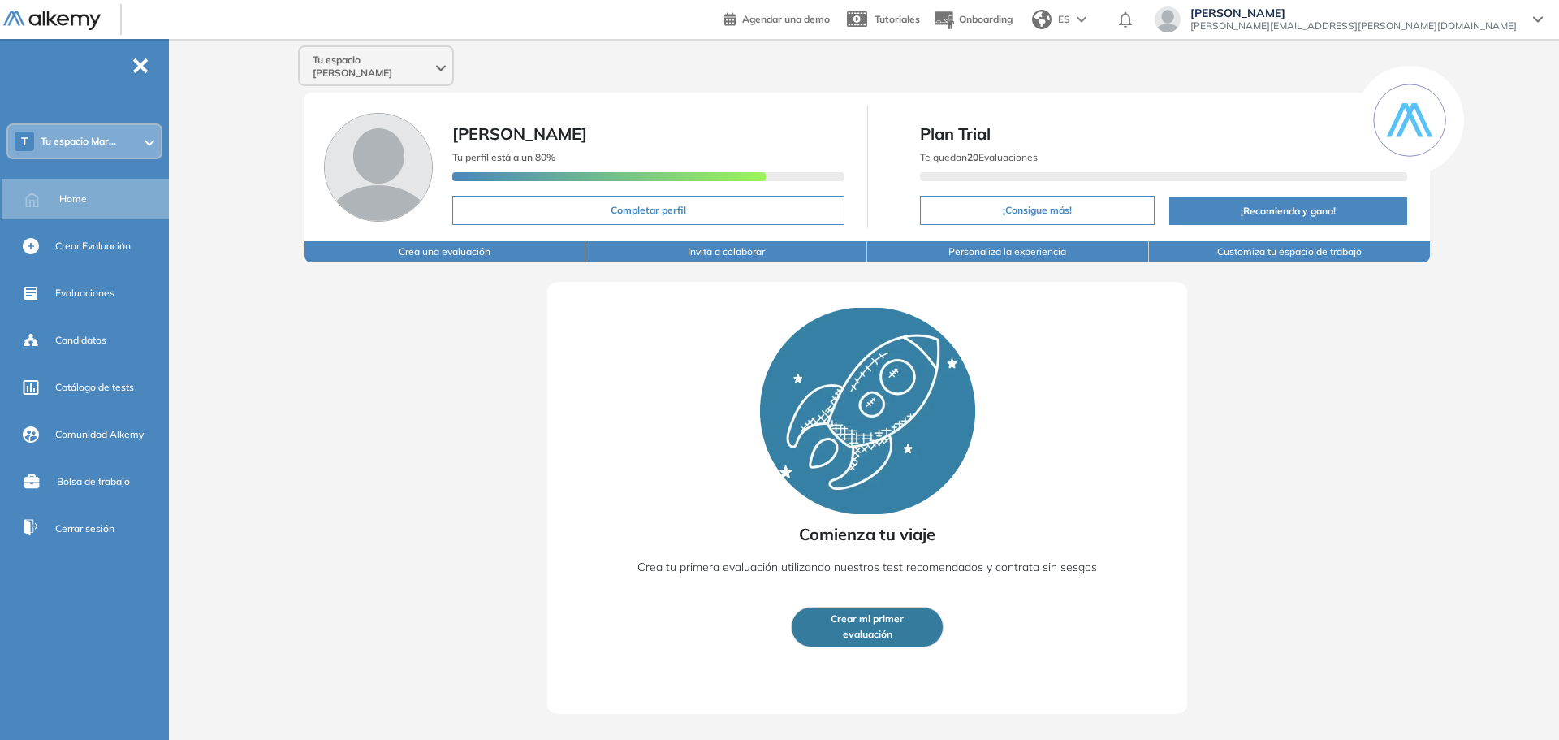
click at [872, 627] on span "evaluación" at bounding box center [868, 634] width 50 height 15
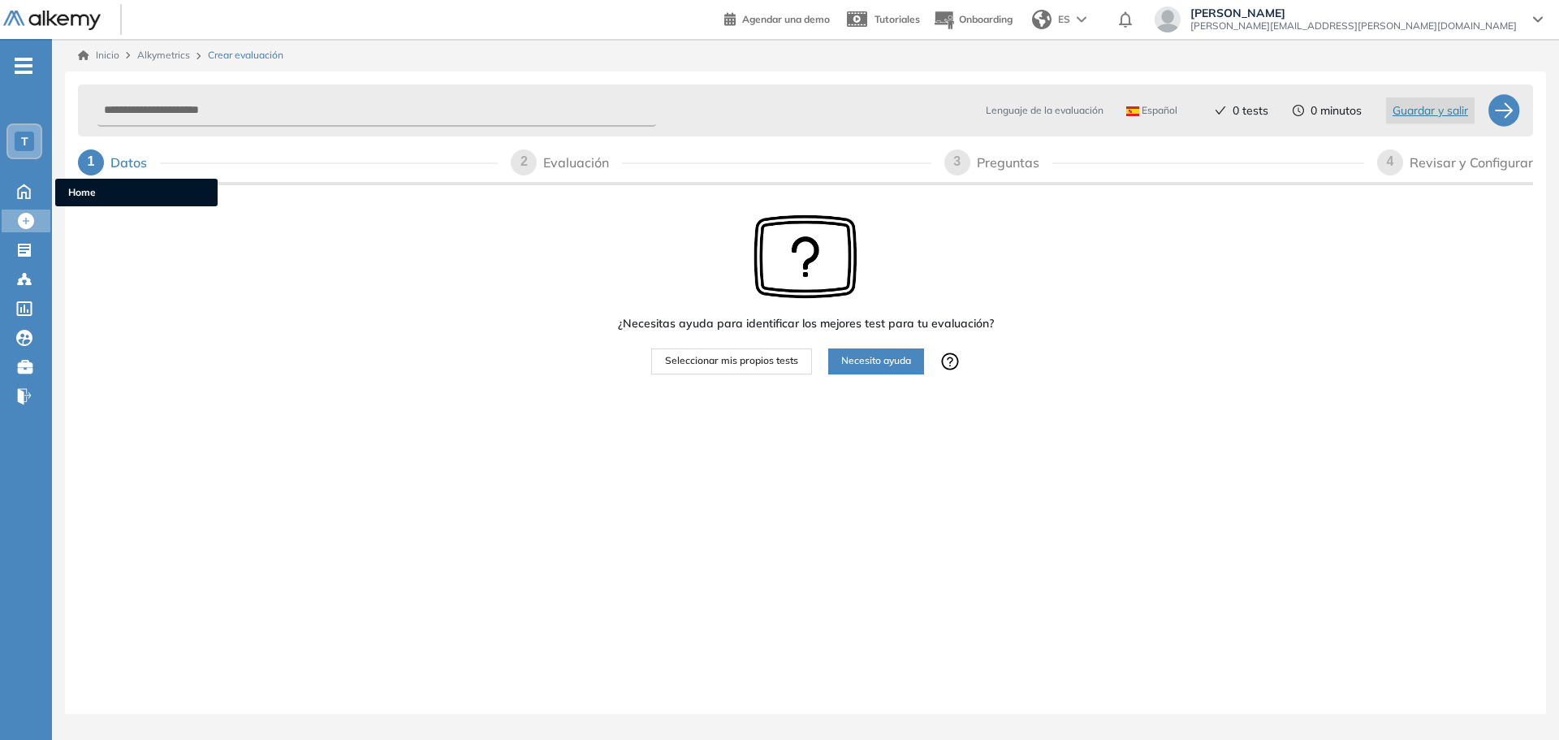
drag, startPoint x: 8, startPoint y: 198, endPoint x: 853, endPoint y: 53, distance: 856.9
click at [8, 198] on div "Home Home" at bounding box center [28, 191] width 51 height 24
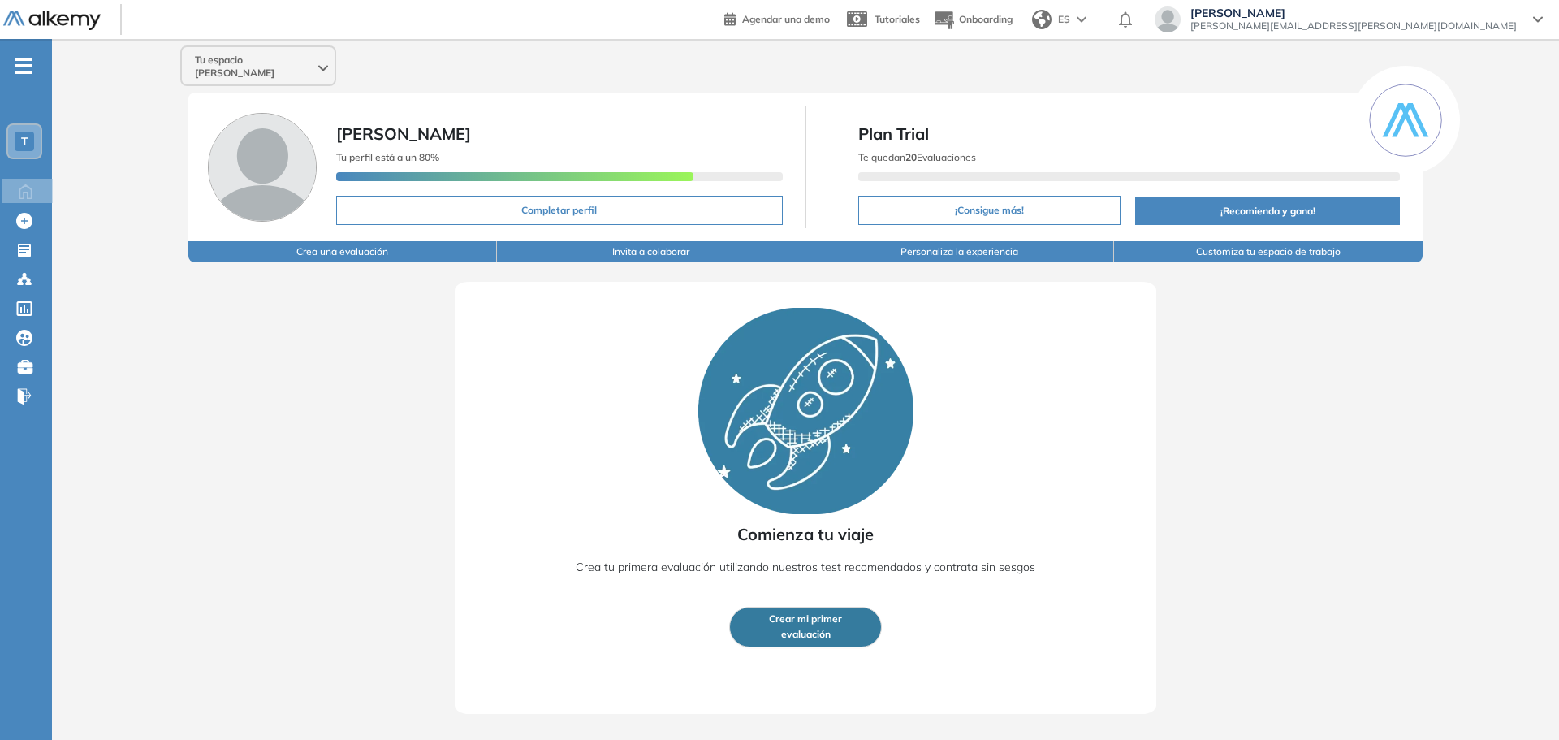
click at [1525, 24] on div "[PERSON_NAME] Vélez [EMAIL_ADDRESS][PERSON_NAME][DOMAIN_NAME]" at bounding box center [1354, 19] width 346 height 26
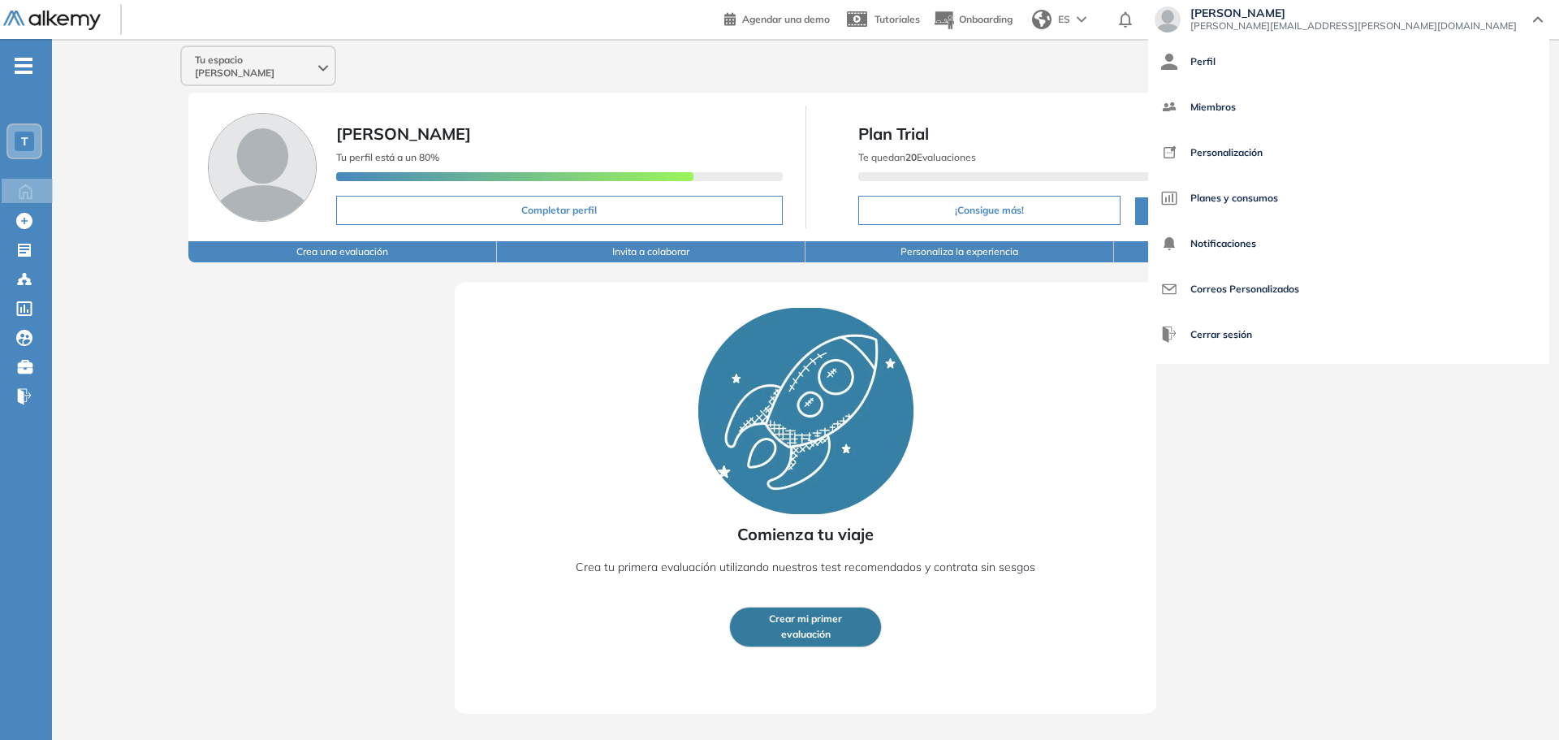
click at [1121, 122] on span "Plan Trial" at bounding box center [1129, 134] width 542 height 24
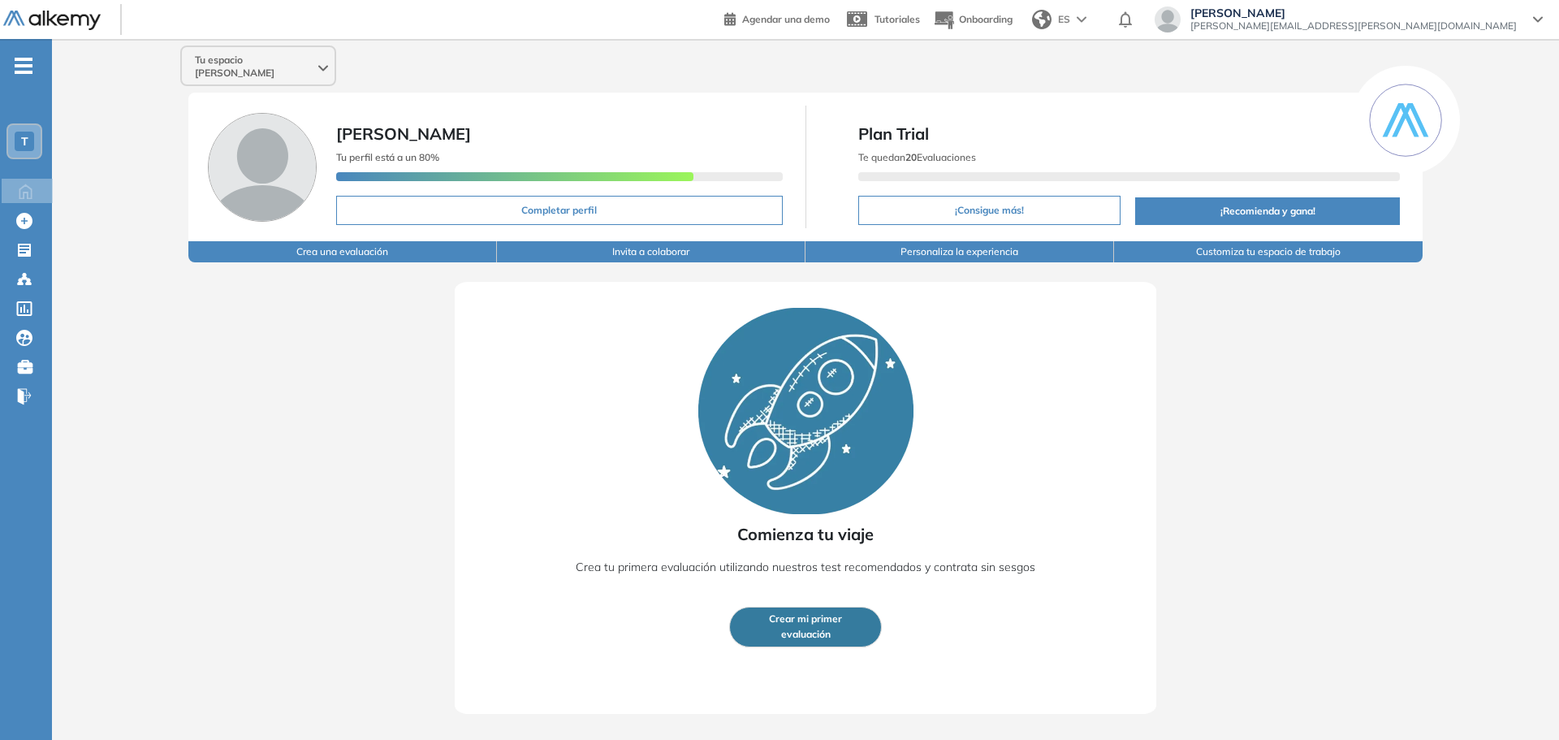
click at [1403, 107] on icon at bounding box center [1410, 120] width 37 height 34
click at [1259, 246] on button "Customiza tu espacio de trabajo" at bounding box center [1268, 251] width 309 height 21
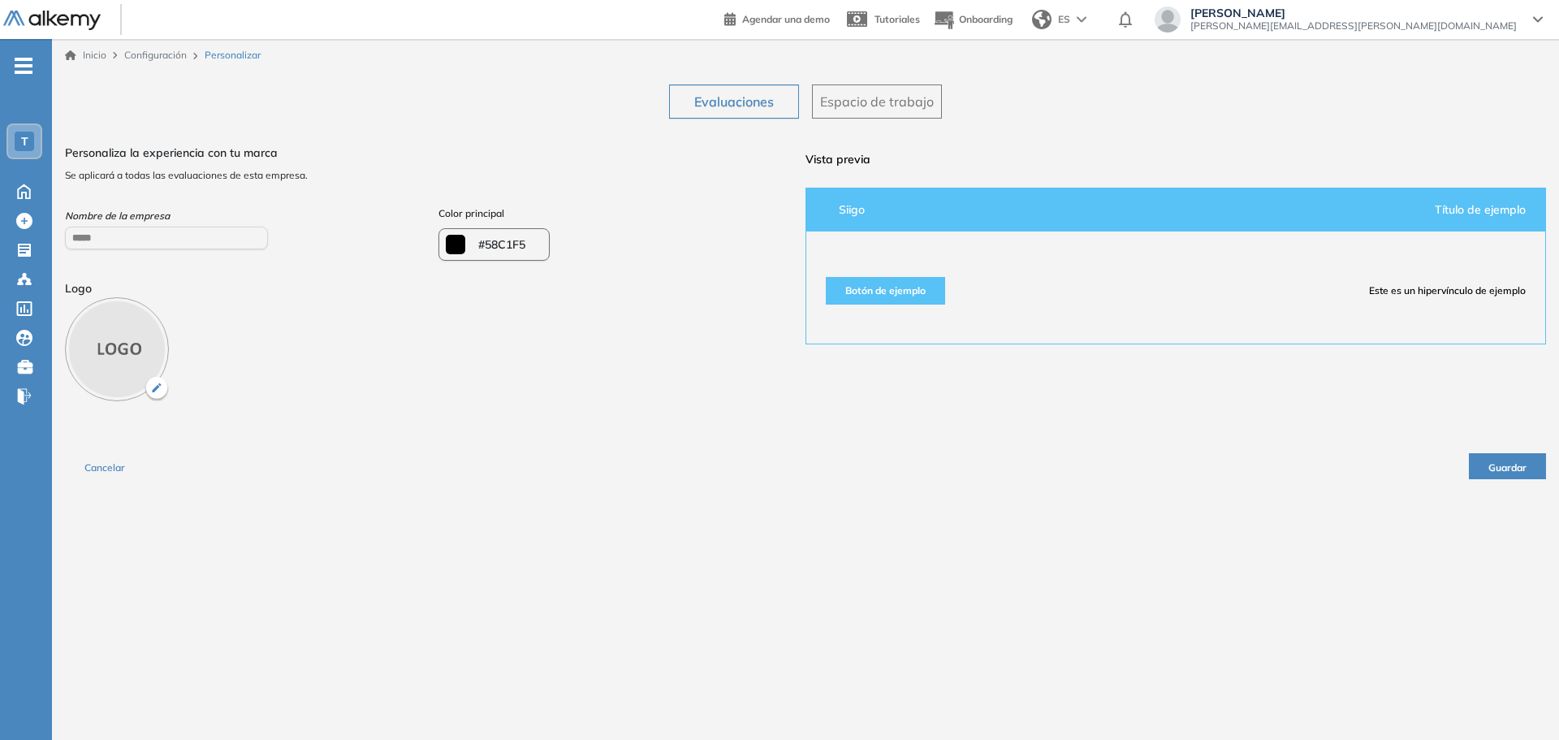
click at [891, 104] on span "Espacio de trabajo" at bounding box center [877, 101] width 114 height 19
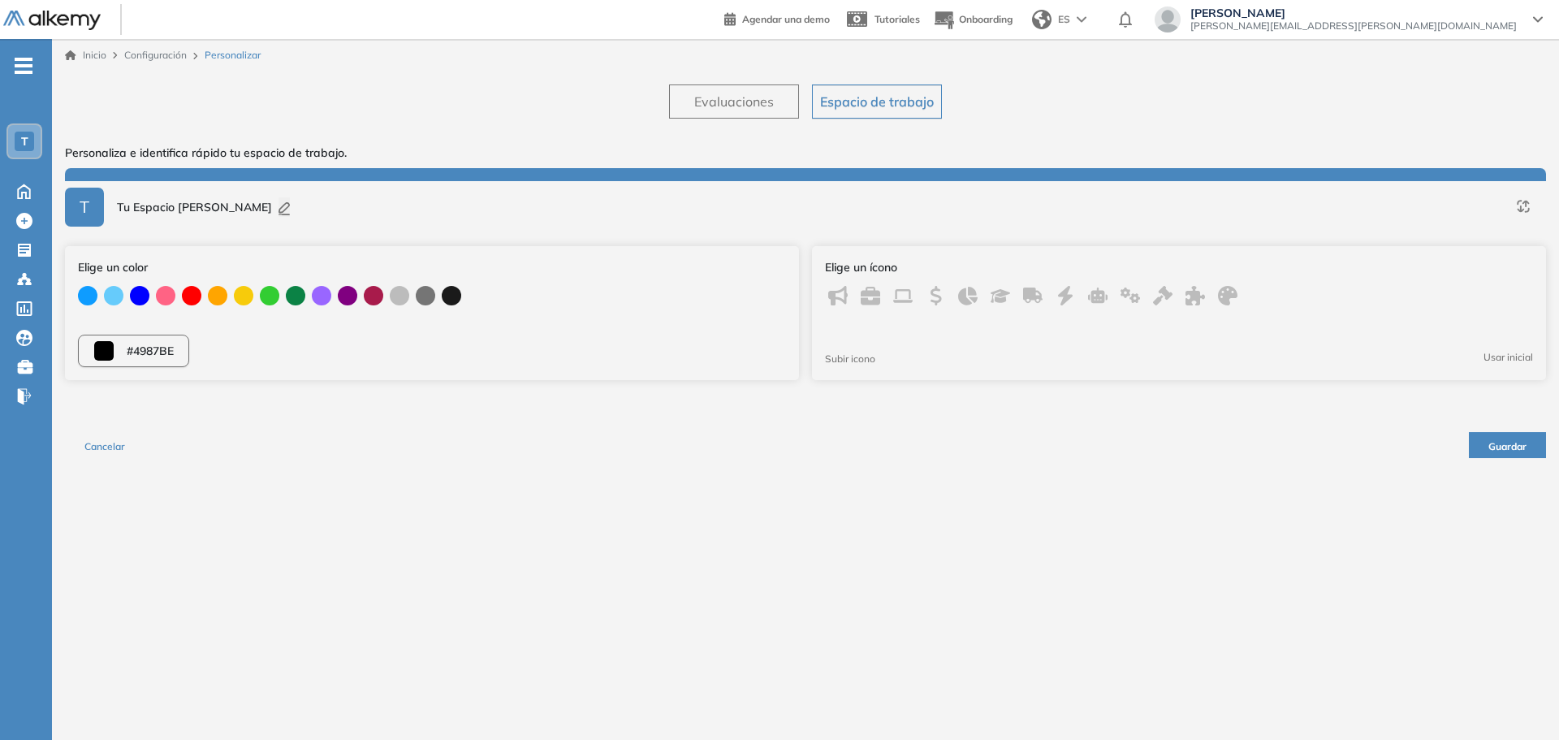
click at [718, 113] on button "Evaluaciones" at bounding box center [734, 101] width 130 height 34
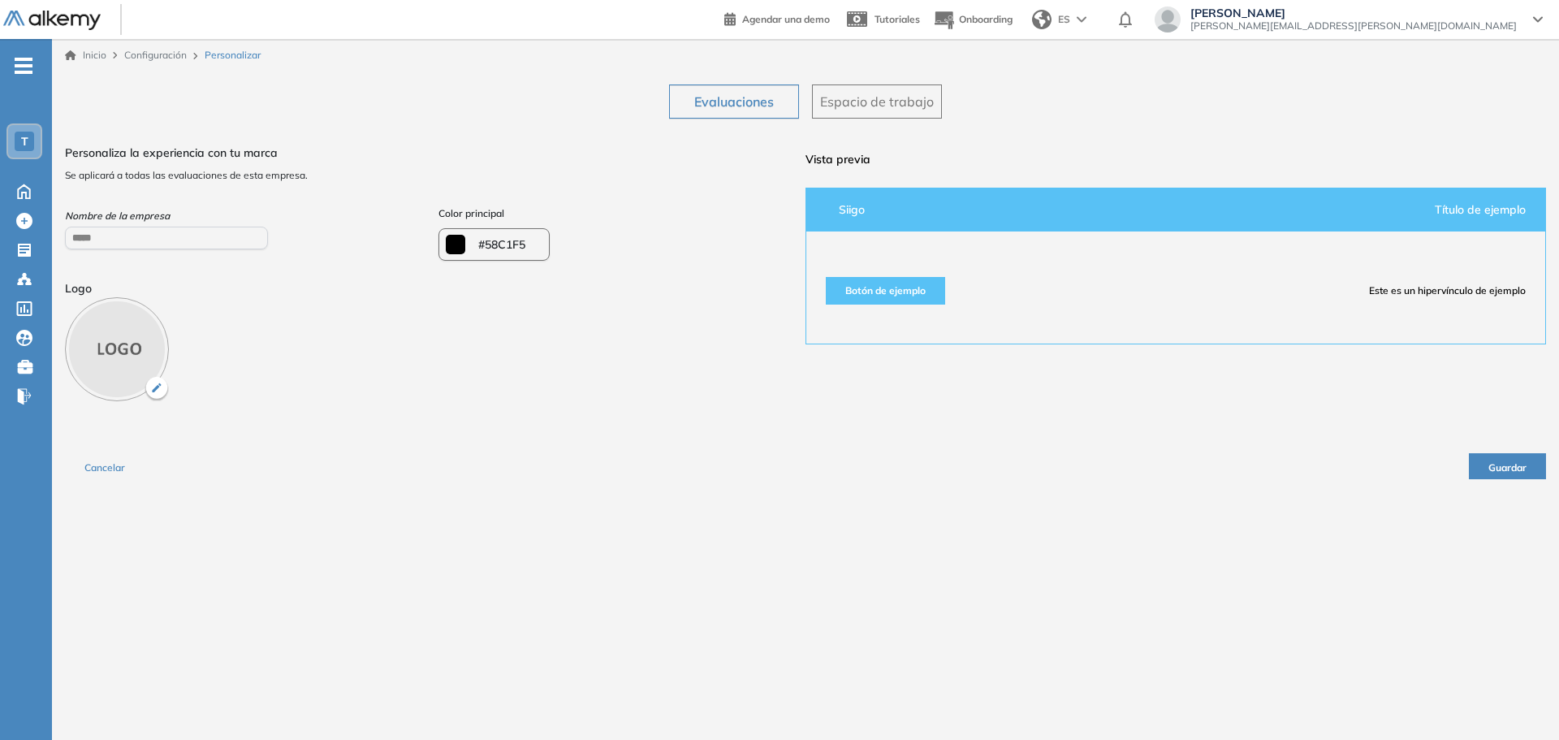
click at [99, 54] on link "Inicio" at bounding box center [85, 55] width 41 height 15
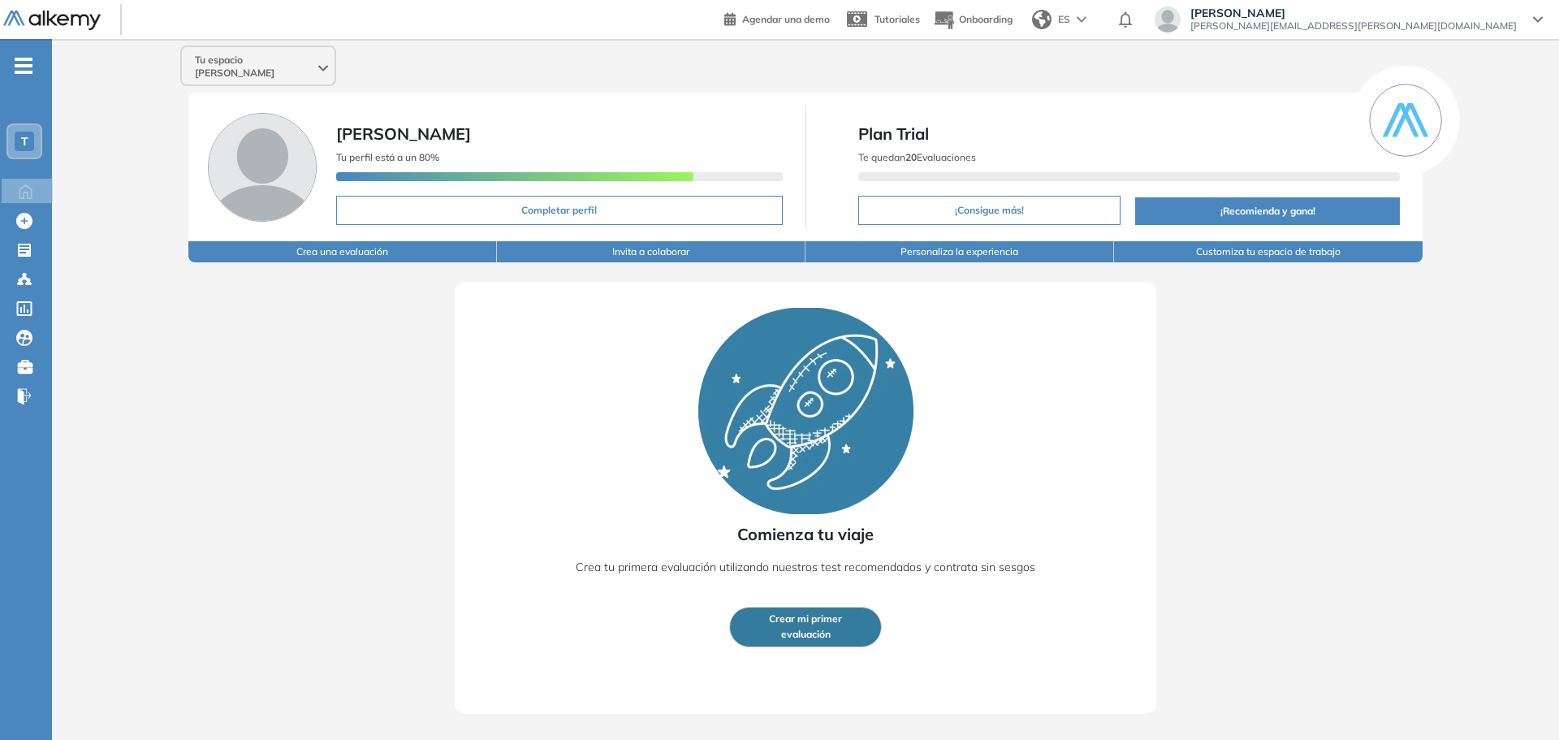
click at [1436, 27] on span "[PERSON_NAME][EMAIL_ADDRESS][PERSON_NAME][DOMAIN_NAME]" at bounding box center [1353, 25] width 326 height 13
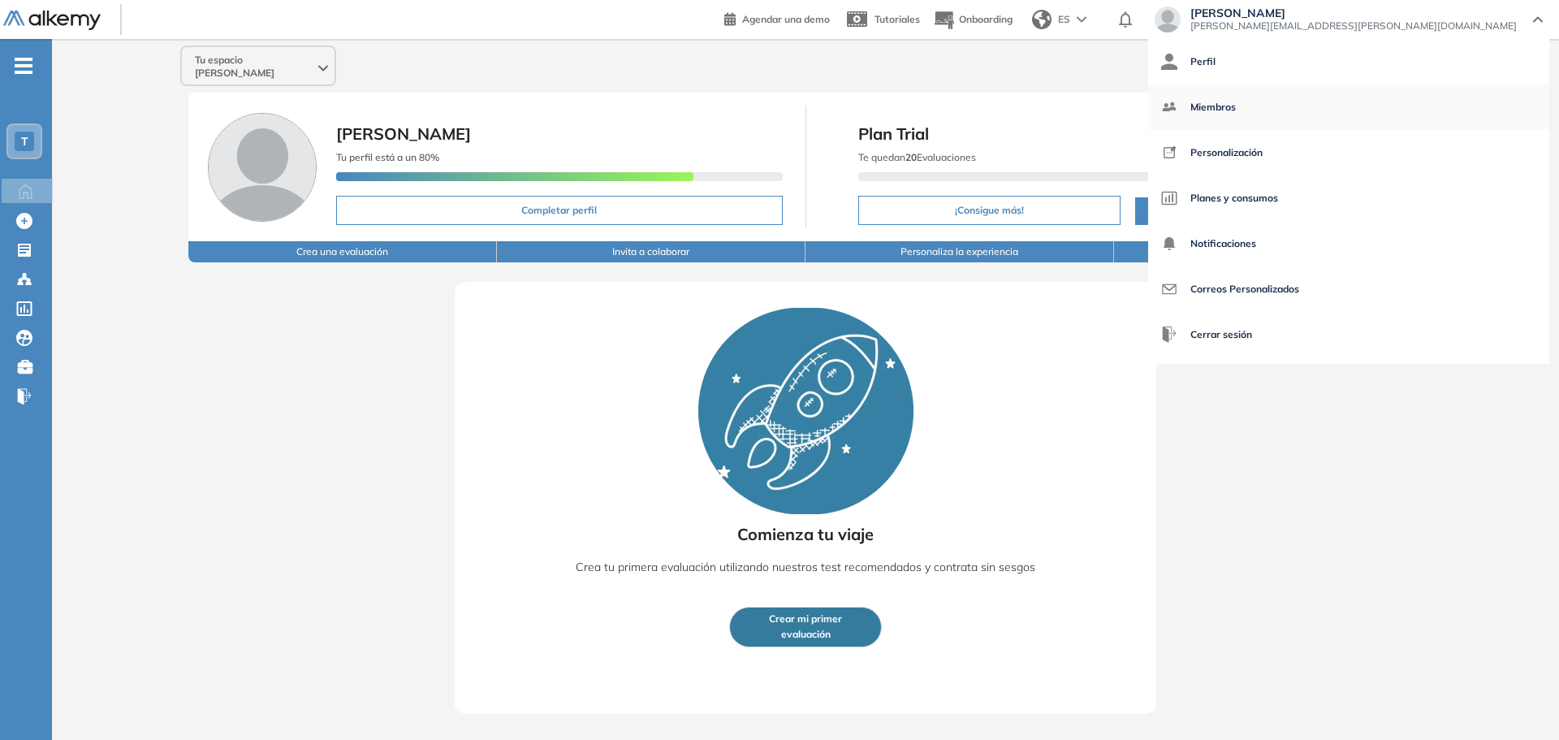
click at [1236, 108] on span "Miembros" at bounding box center [1212, 107] width 45 height 39
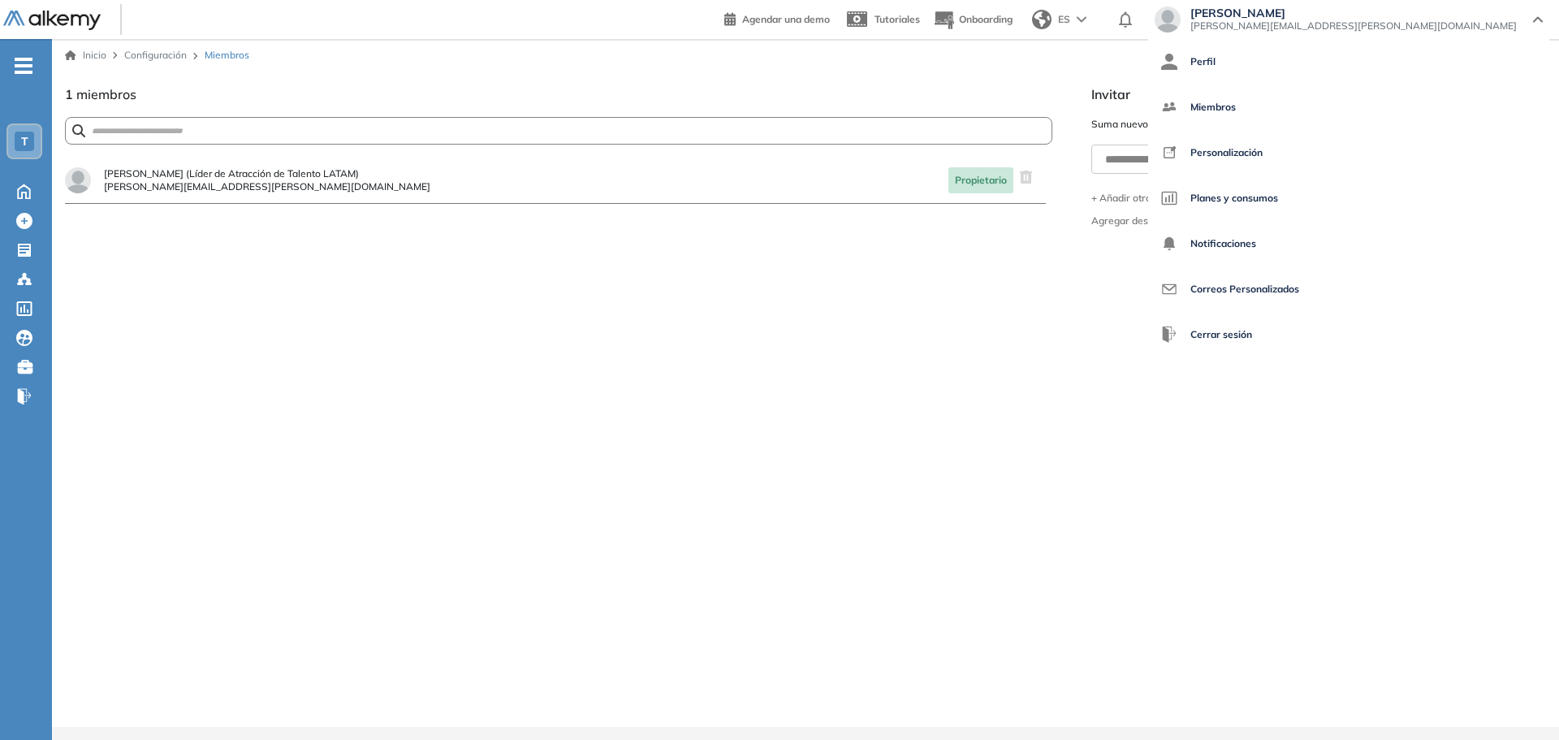
click at [1453, 11] on span "[PERSON_NAME]" at bounding box center [1353, 12] width 326 height 13
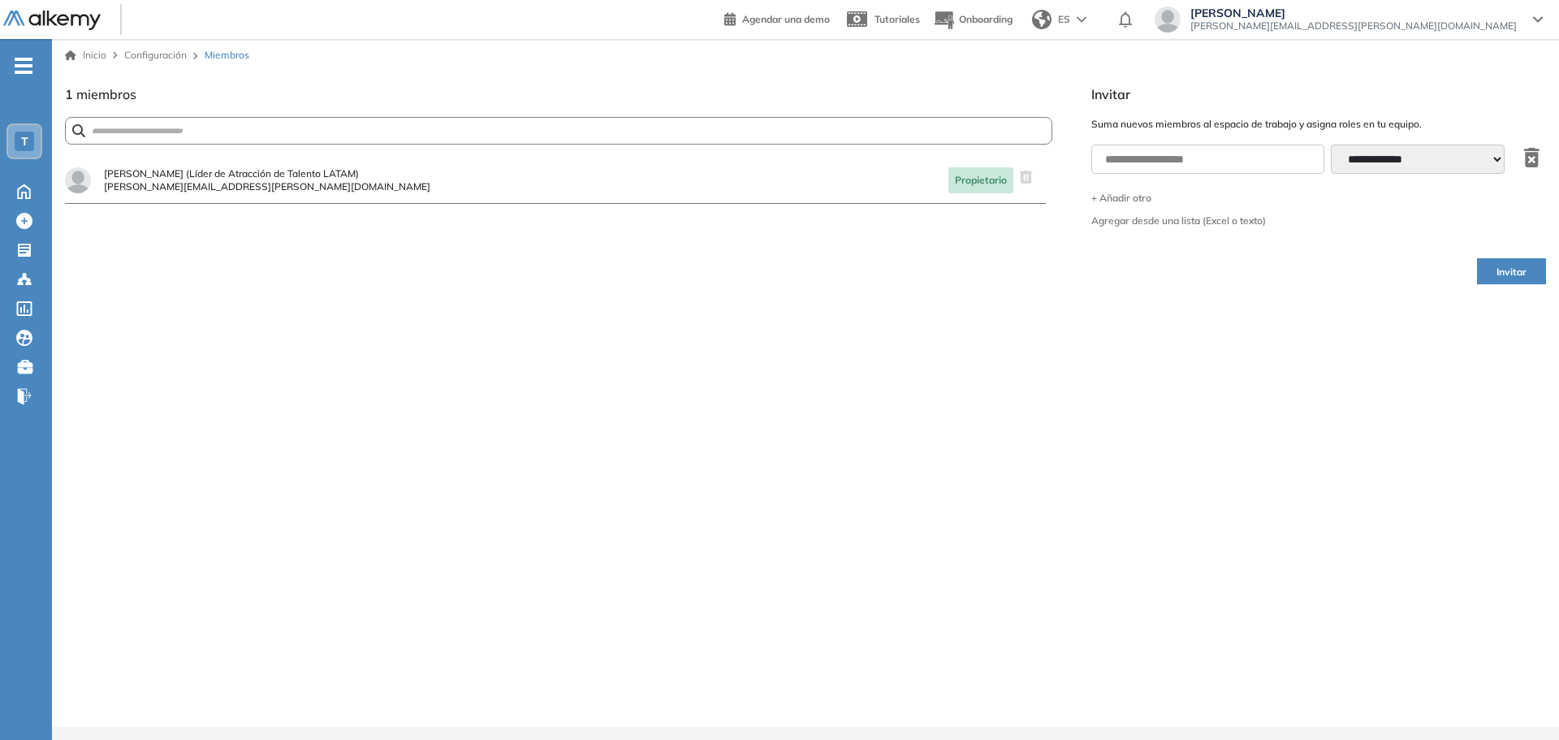
click at [1453, 13] on span "[PERSON_NAME]" at bounding box center [1353, 12] width 326 height 13
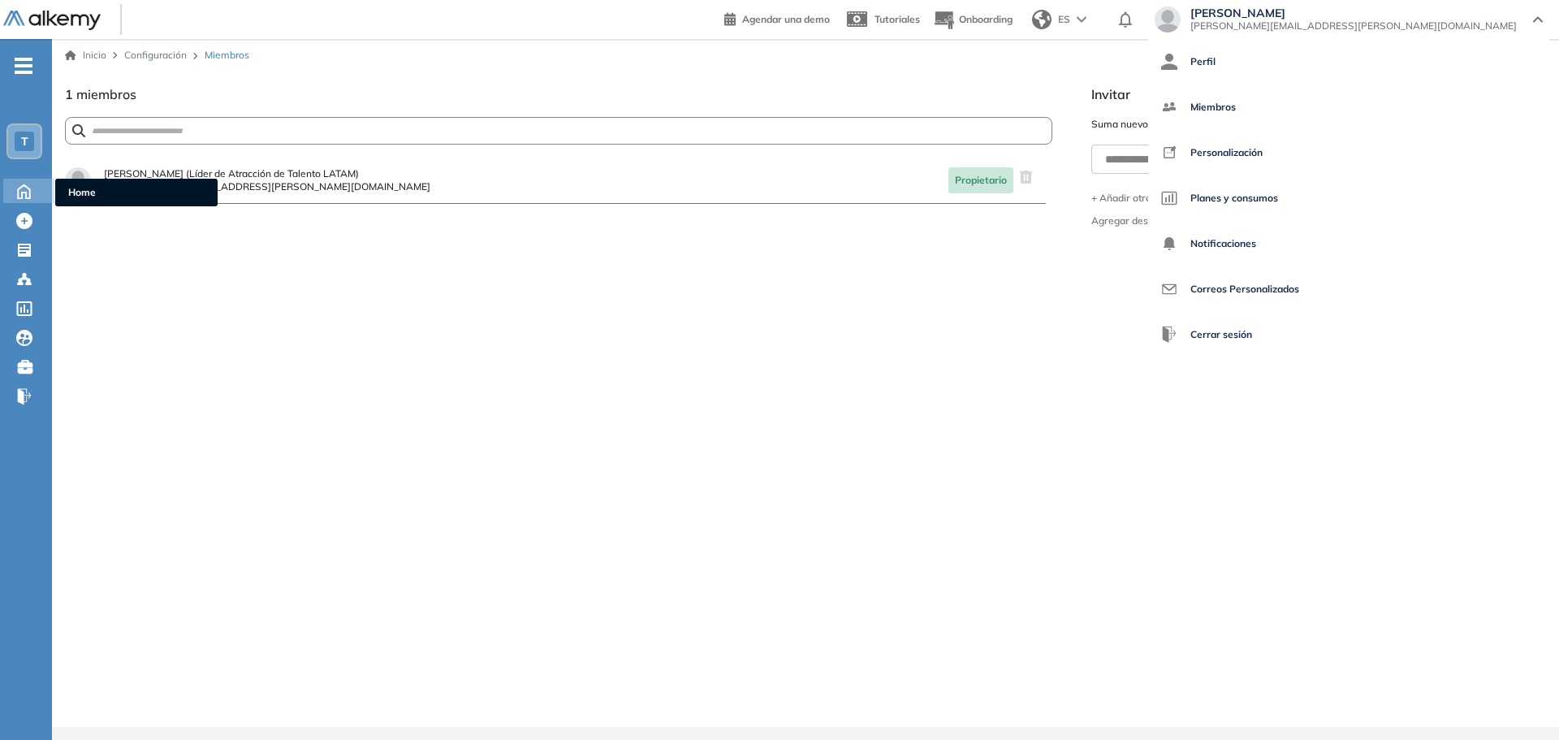
click at [28, 191] on icon at bounding box center [24, 189] width 28 height 19
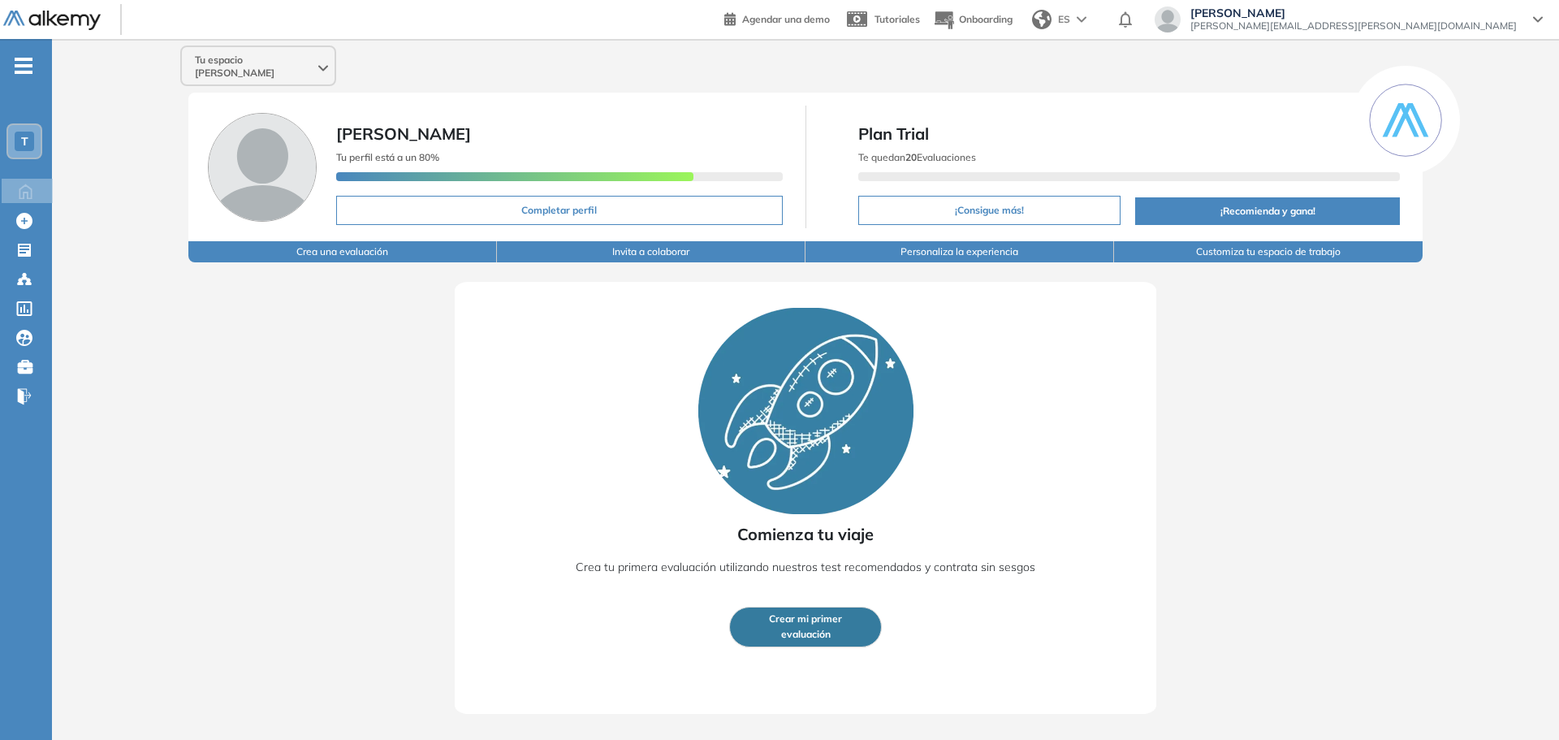
click at [323, 68] on div "Tu espacio [PERSON_NAME]" at bounding box center [258, 66] width 153 height 39
click at [271, 151] on li "S Siigo" at bounding box center [261, 164] width 143 height 26
click at [244, 151] on li "S Siigo" at bounding box center [261, 164] width 143 height 26
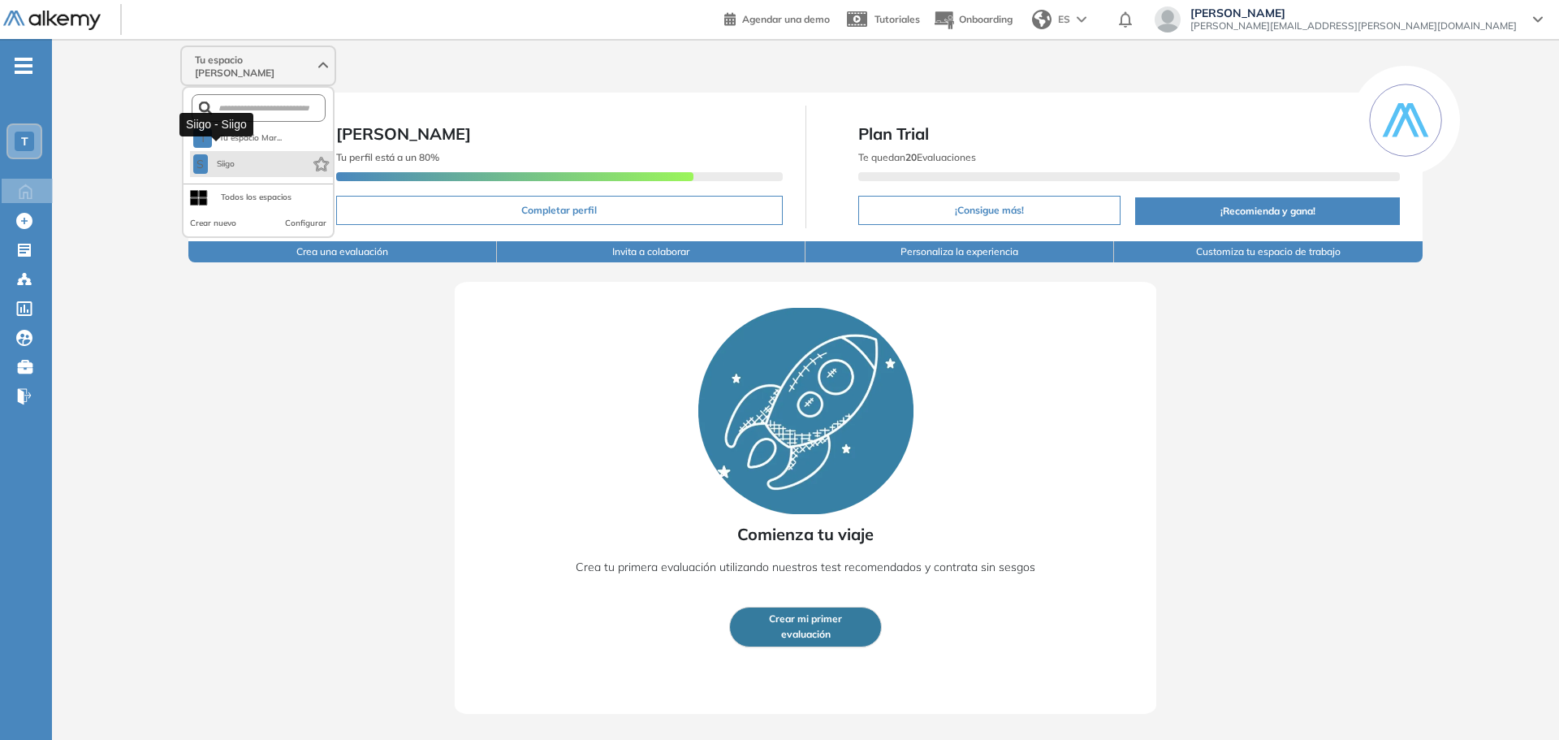
click at [232, 159] on button "S Siigo" at bounding box center [215, 163] width 44 height 19
